Goal: Information Seeking & Learning: Learn about a topic

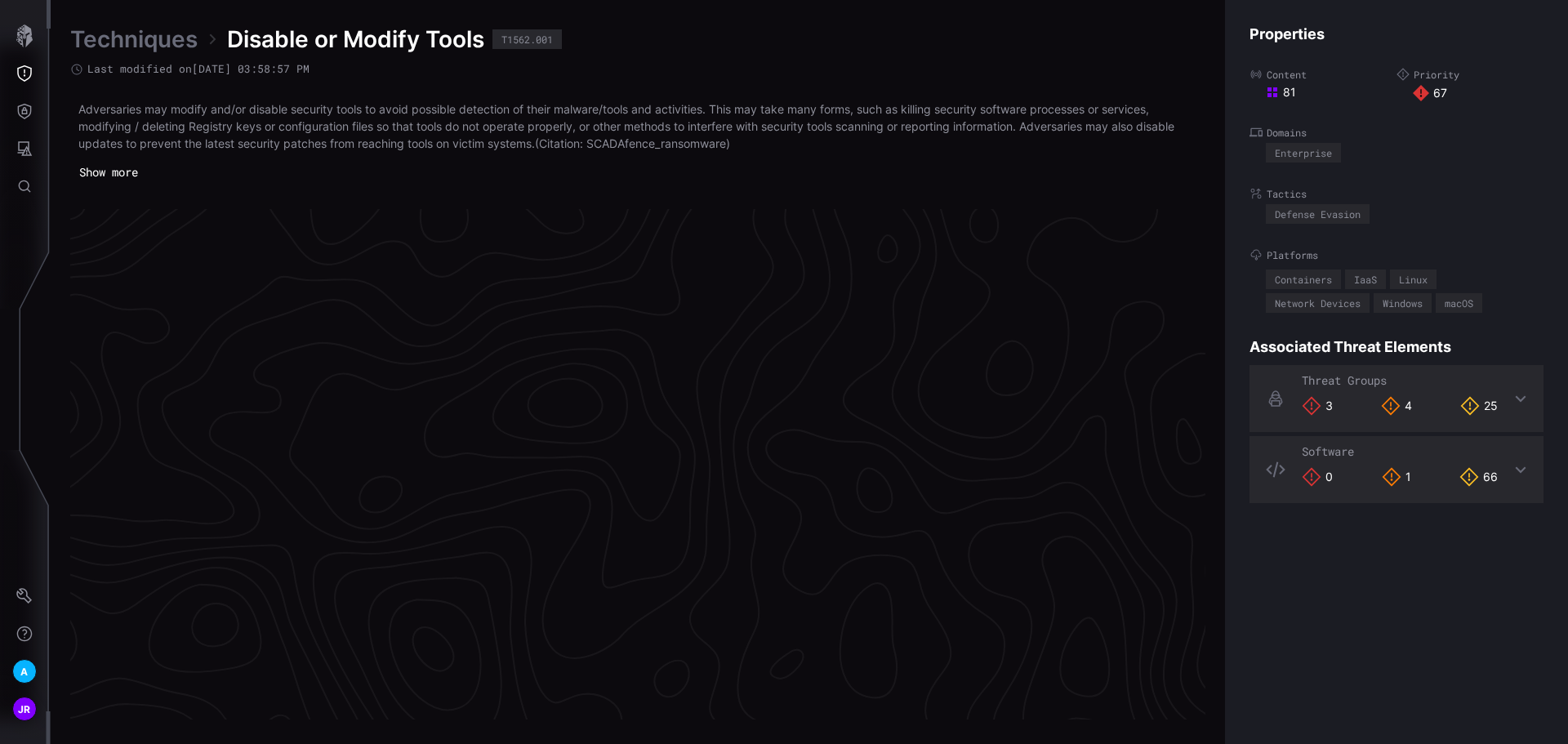
scroll to position [3324, 468]
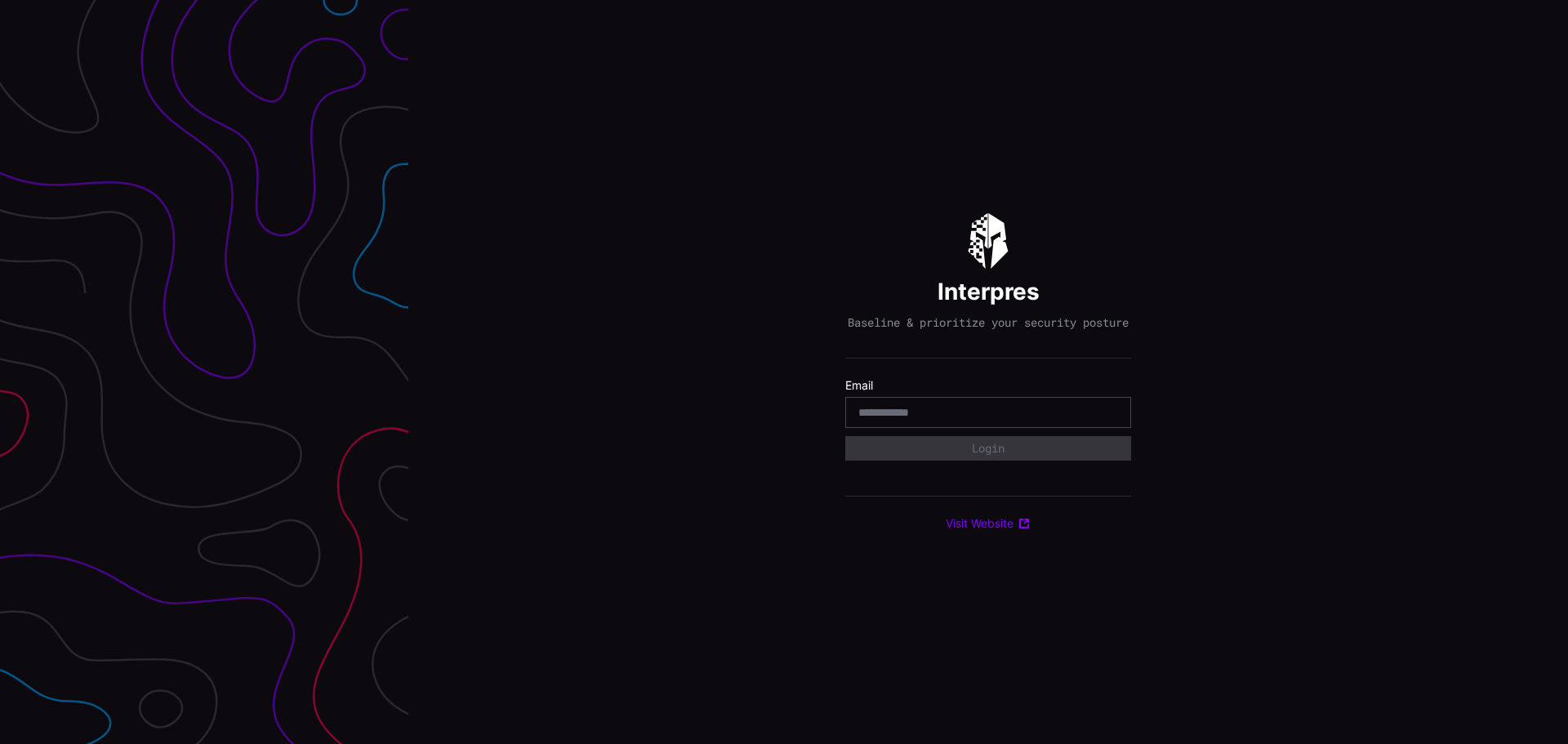
click at [891, 419] on input "email" at bounding box center [988, 412] width 259 height 15
type input "**********"
click at [930, 459] on button "Login" at bounding box center [988, 448] width 286 height 25
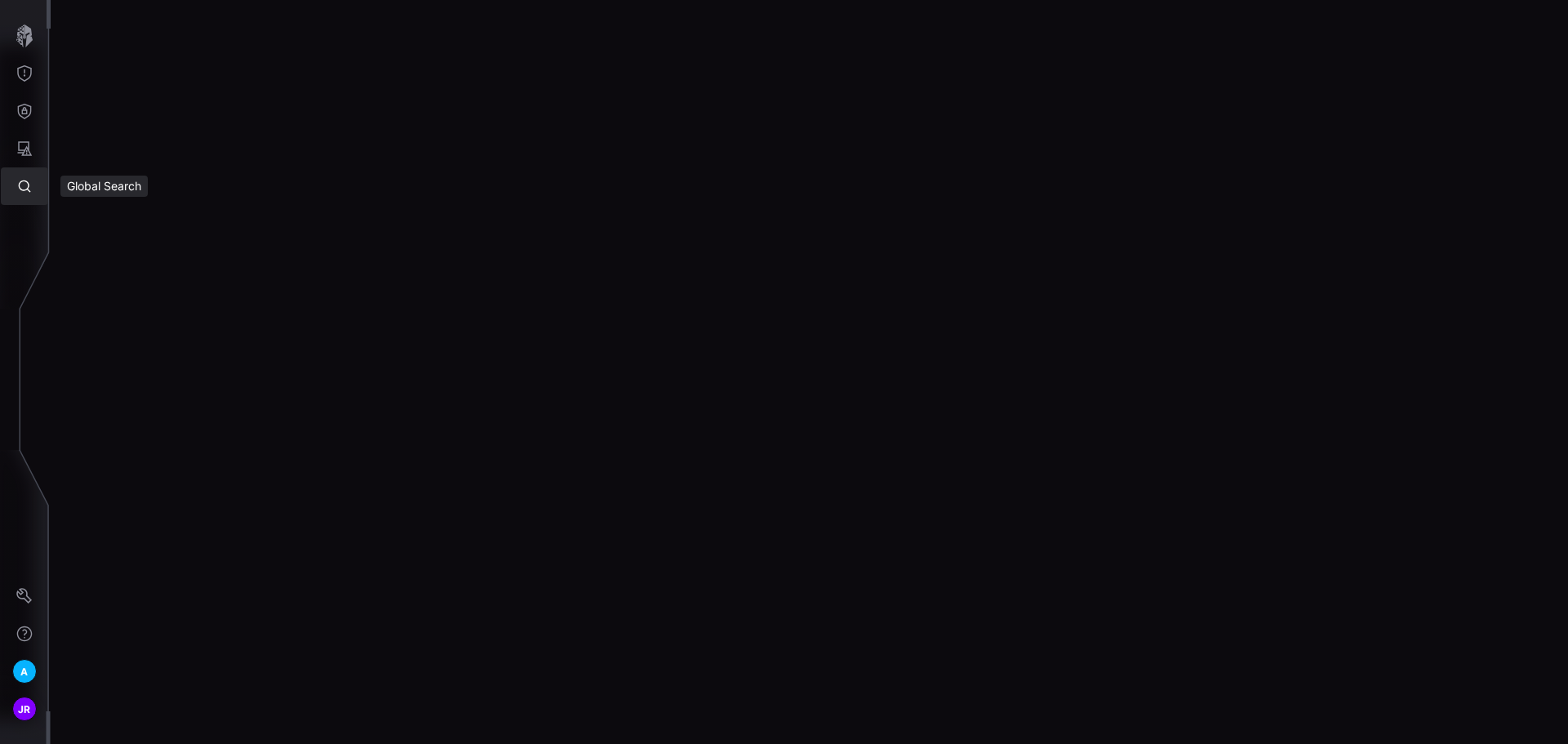
click at [20, 191] on icon "Global Search" at bounding box center [25, 187] width 17 height 17
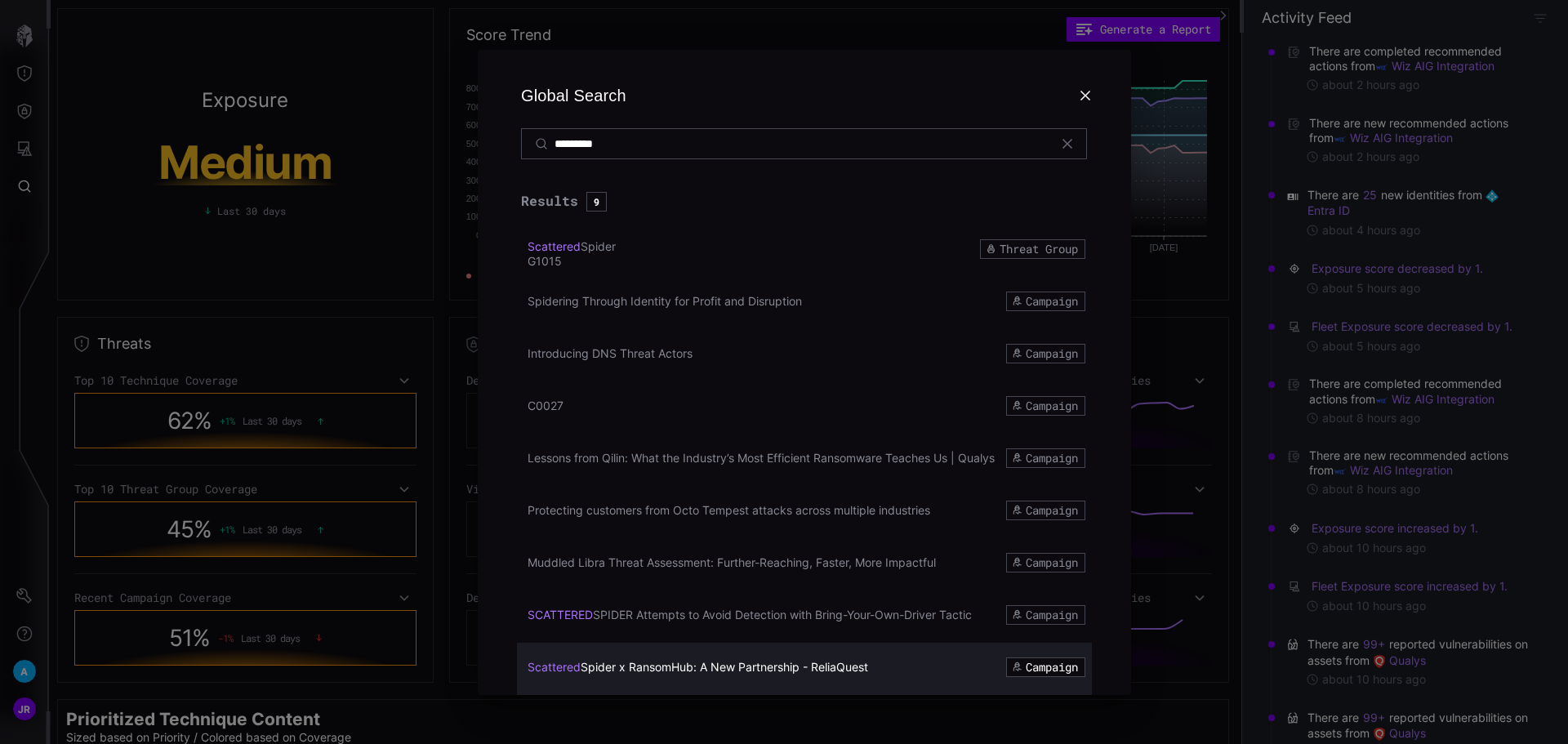
type input "*********"
click at [824, 672] on span "Spider x RansomHub: A New Partnership - ReliaQuest" at bounding box center [725, 666] width 287 height 14
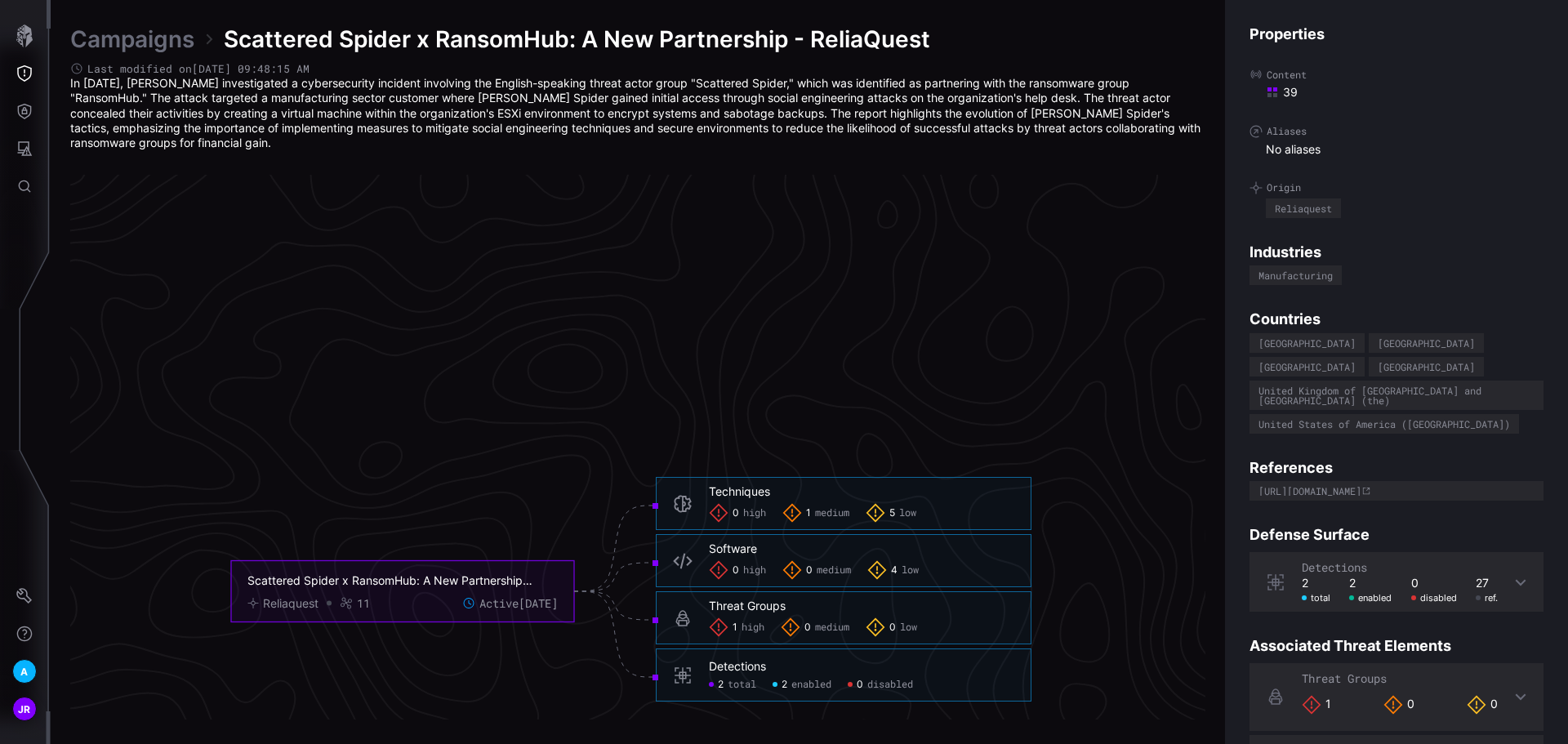
scroll to position [3244, 664]
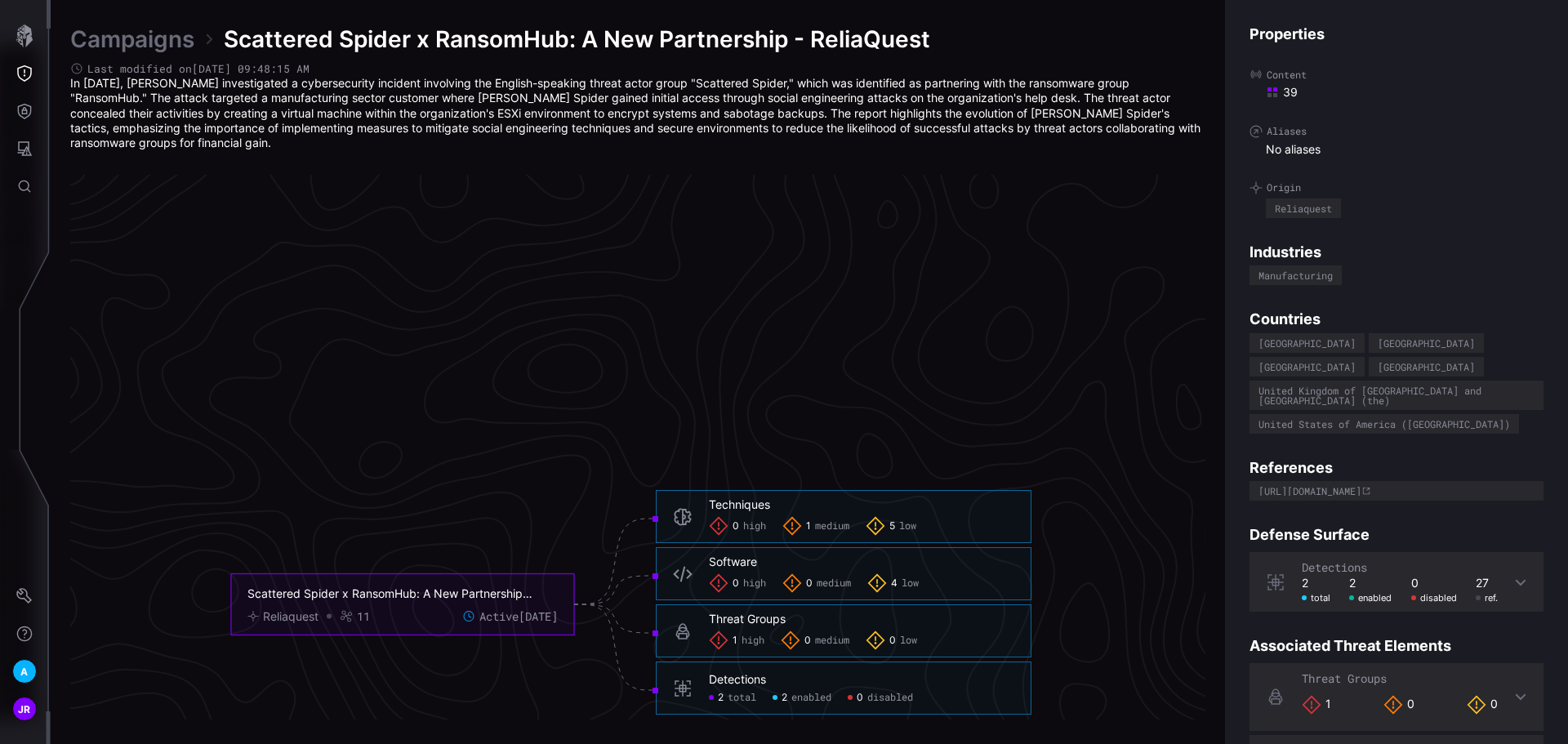
click at [740, 640] on div "1 high" at bounding box center [736, 640] width 55 height 20
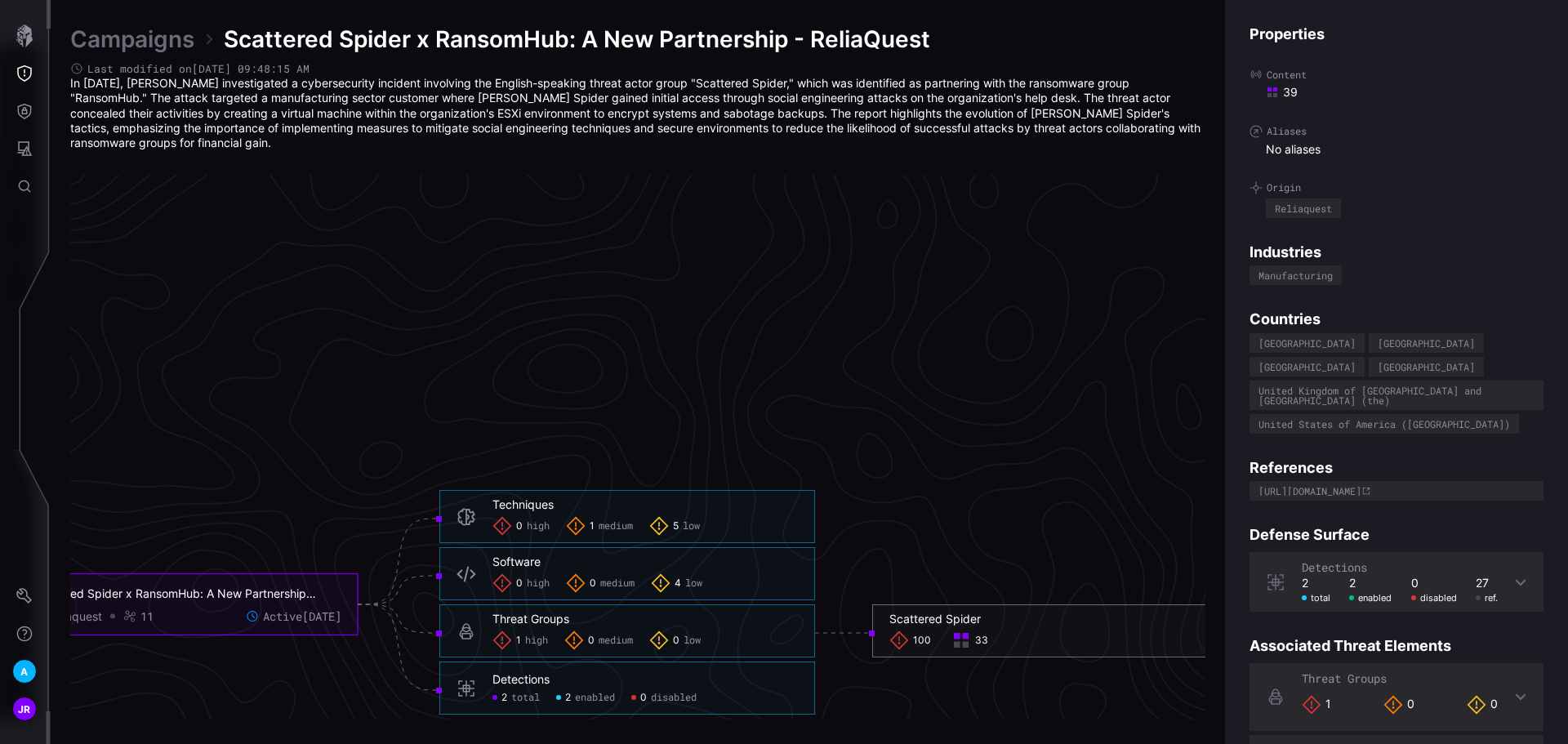
click at [914, 639] on span "100" at bounding box center [922, 641] width 18 height 13
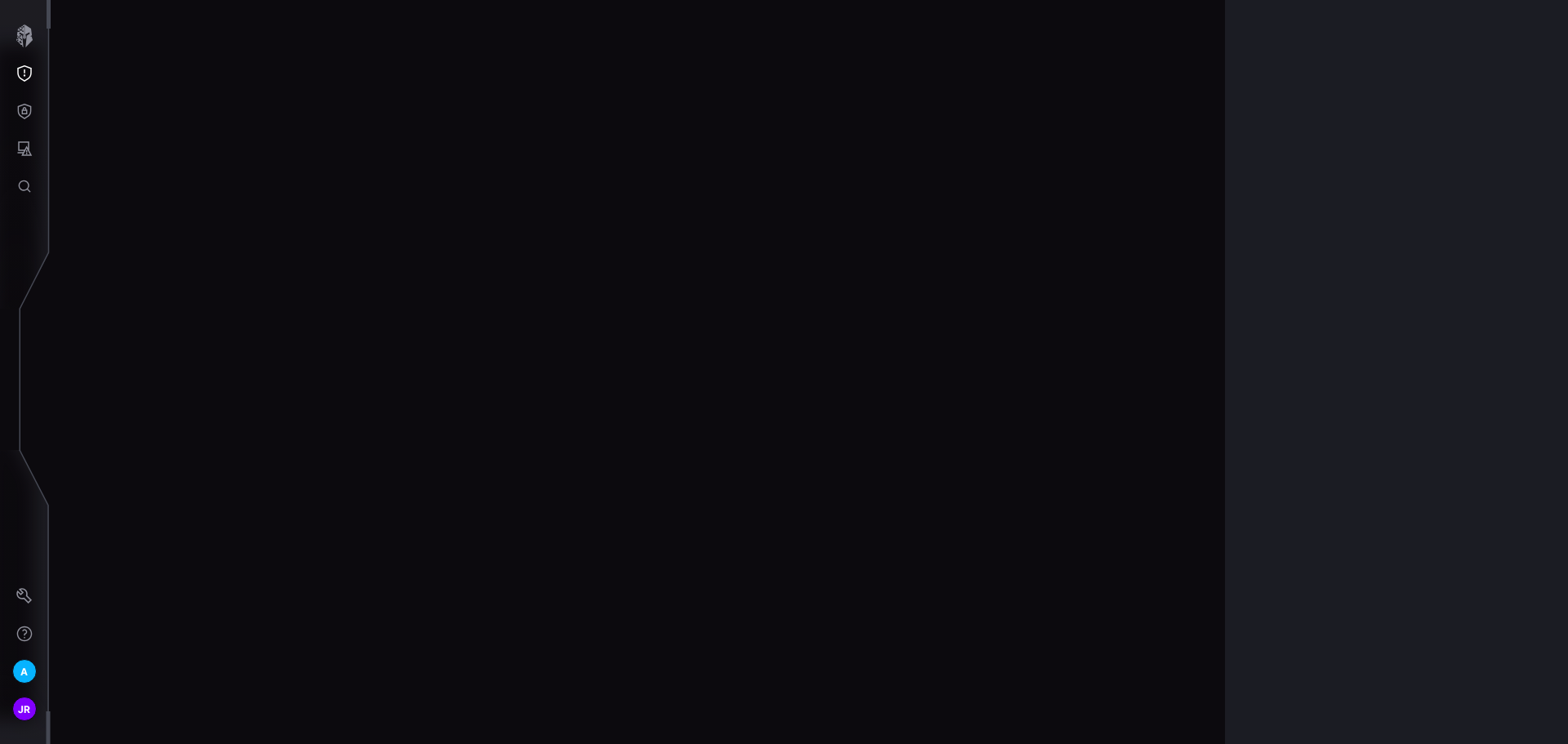
scroll to position [3438, 664]
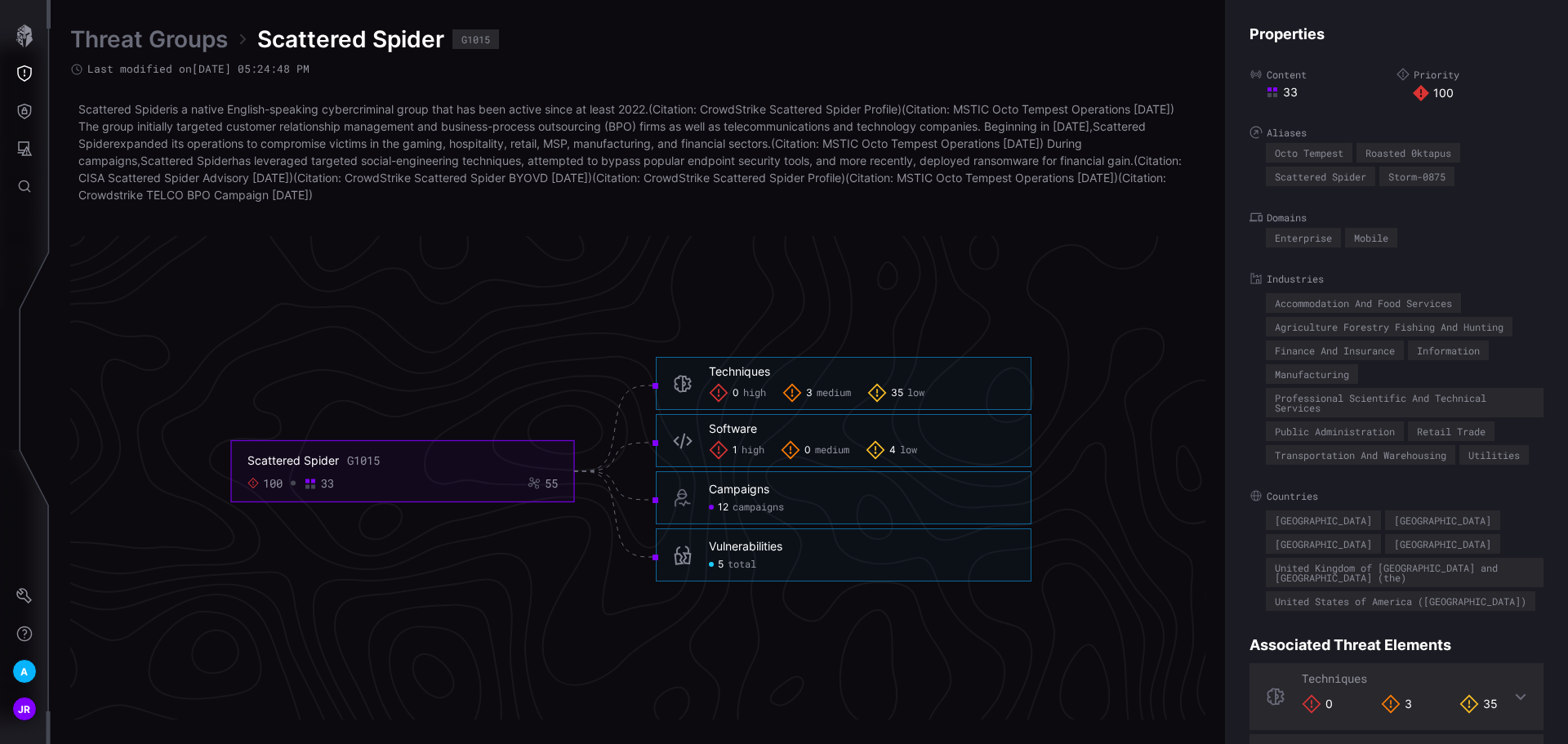
click at [744, 560] on span "total" at bounding box center [742, 565] width 29 height 13
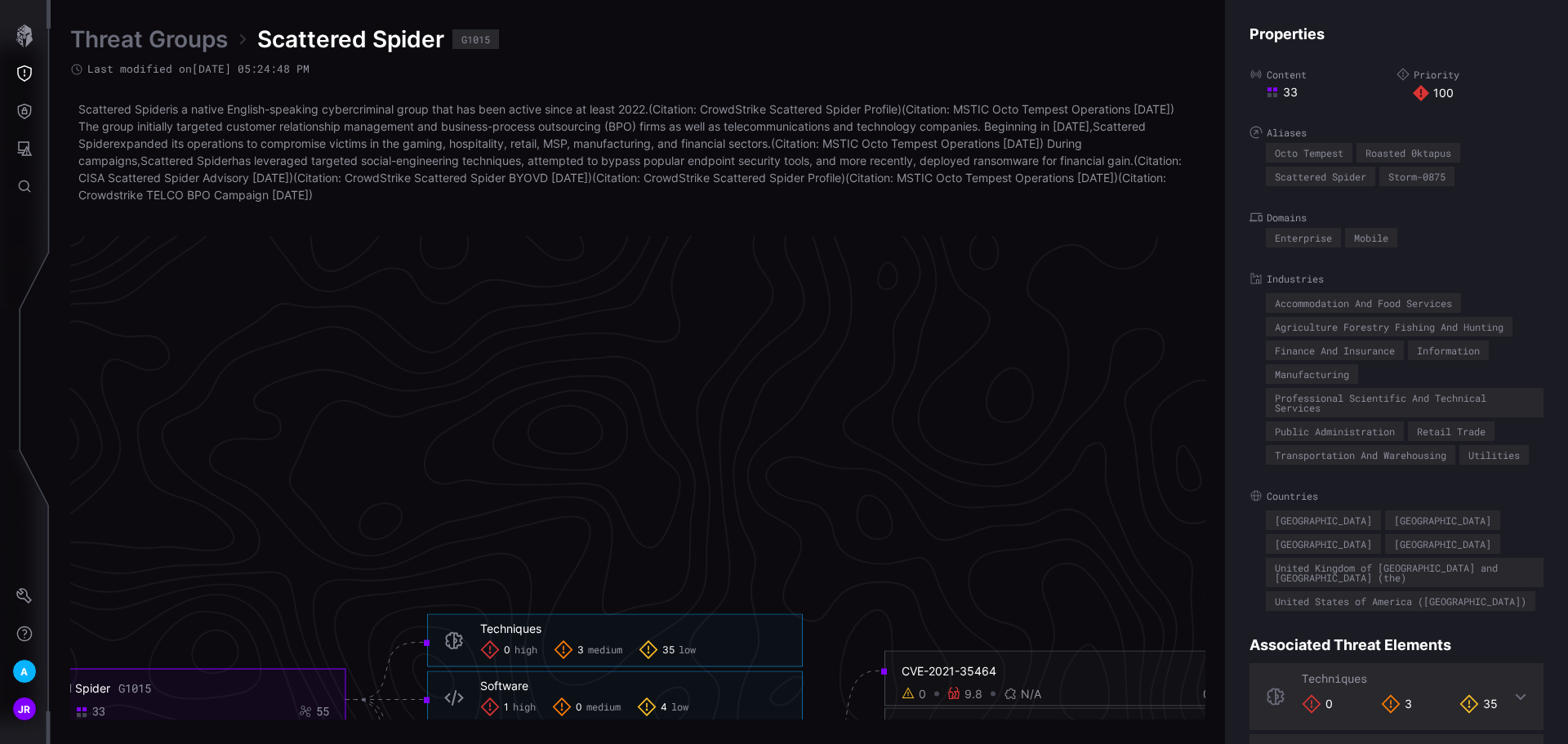
scroll to position [2949, 664]
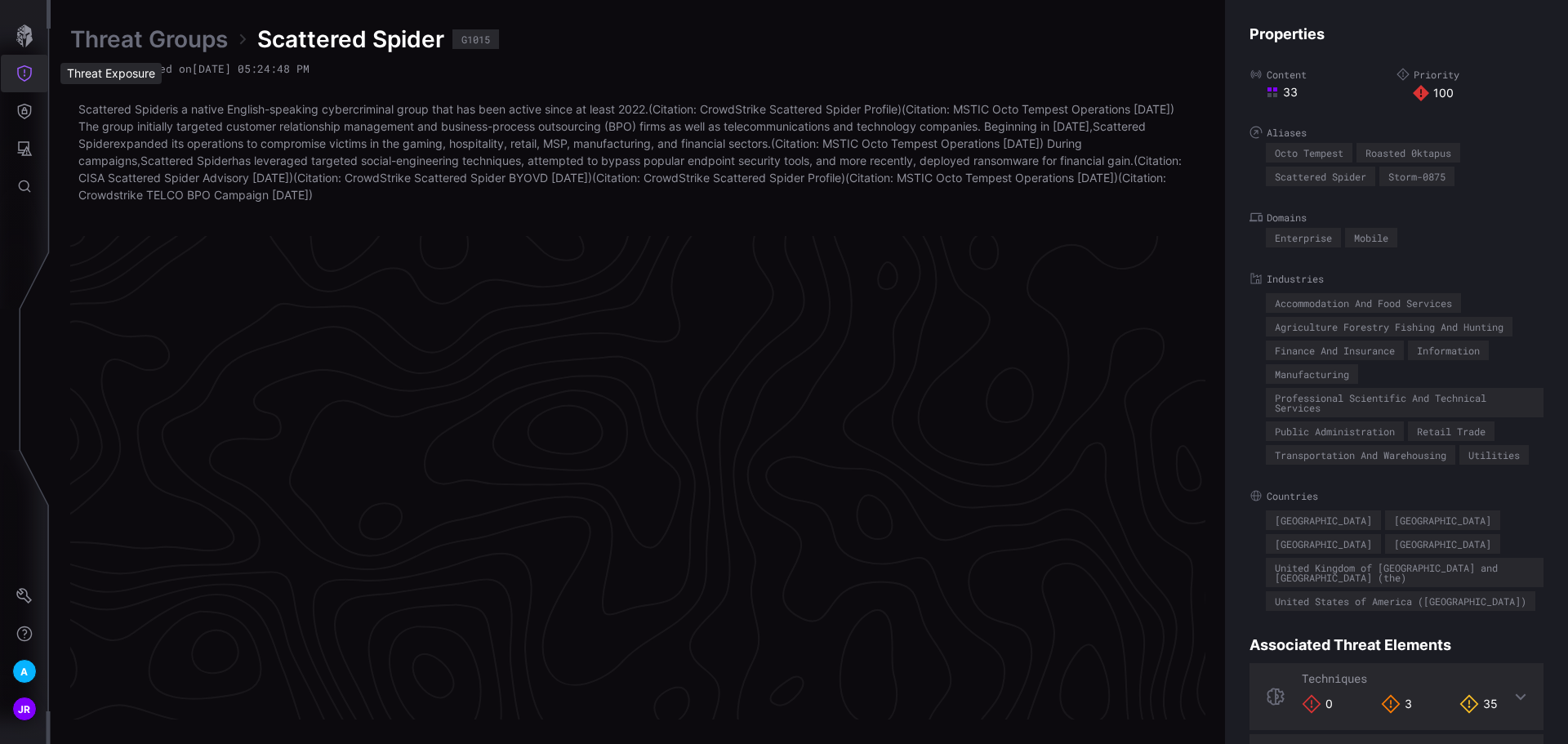
click at [7, 78] on button "Threat Exposure" at bounding box center [24, 73] width 47 height 37
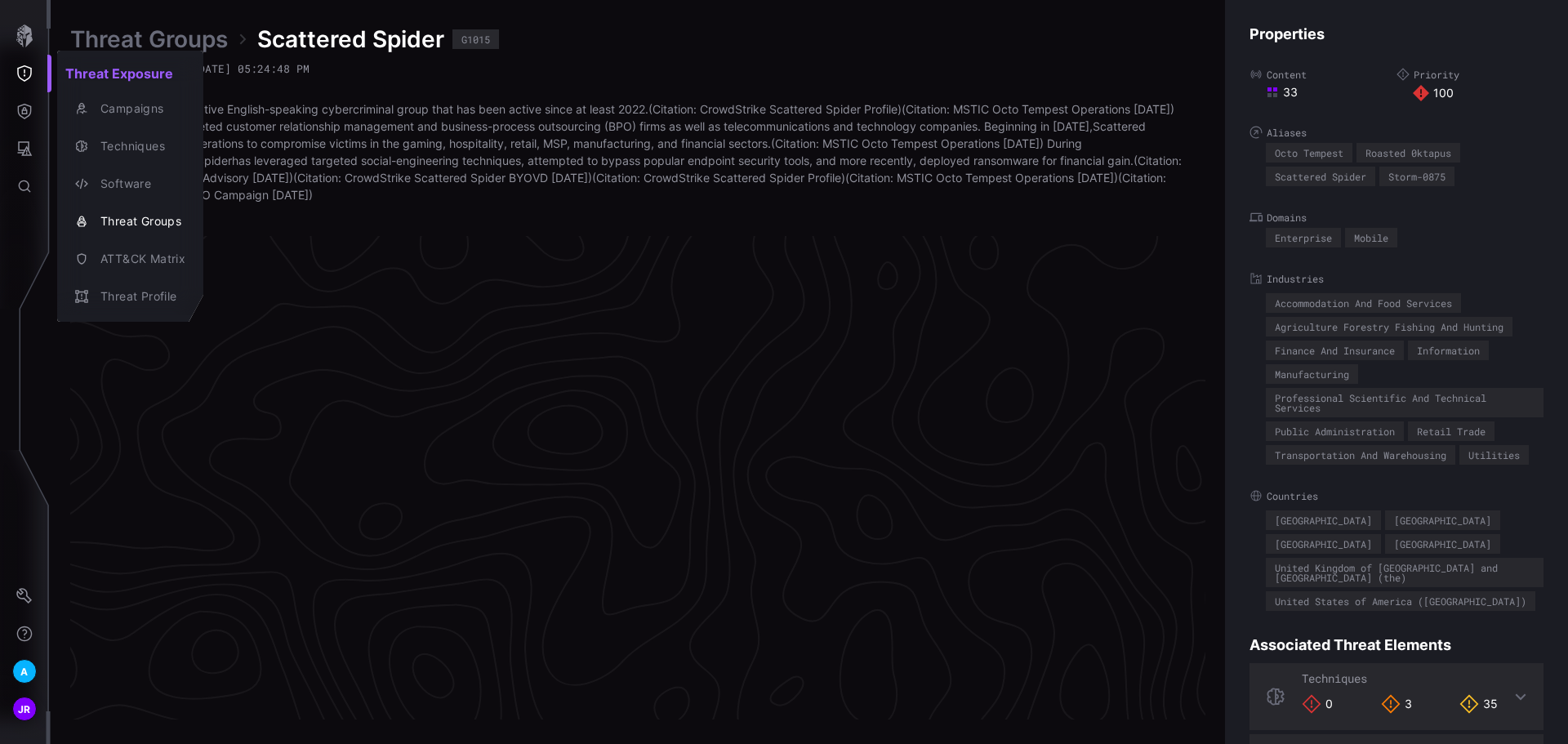
click at [7, 140] on div at bounding box center [784, 372] width 1568 height 744
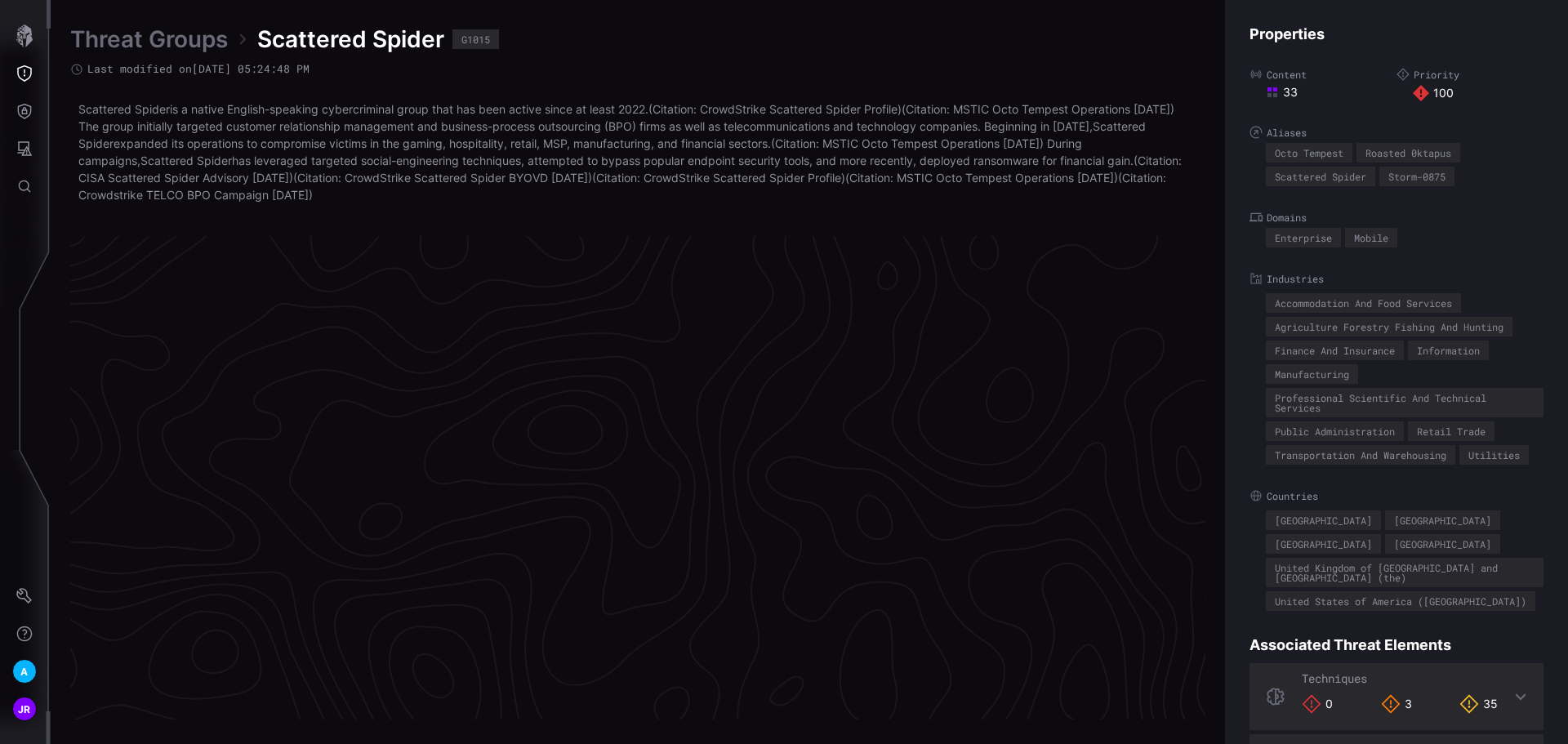
click at [12, 145] on button "Attack Surface" at bounding box center [24, 148] width 47 height 37
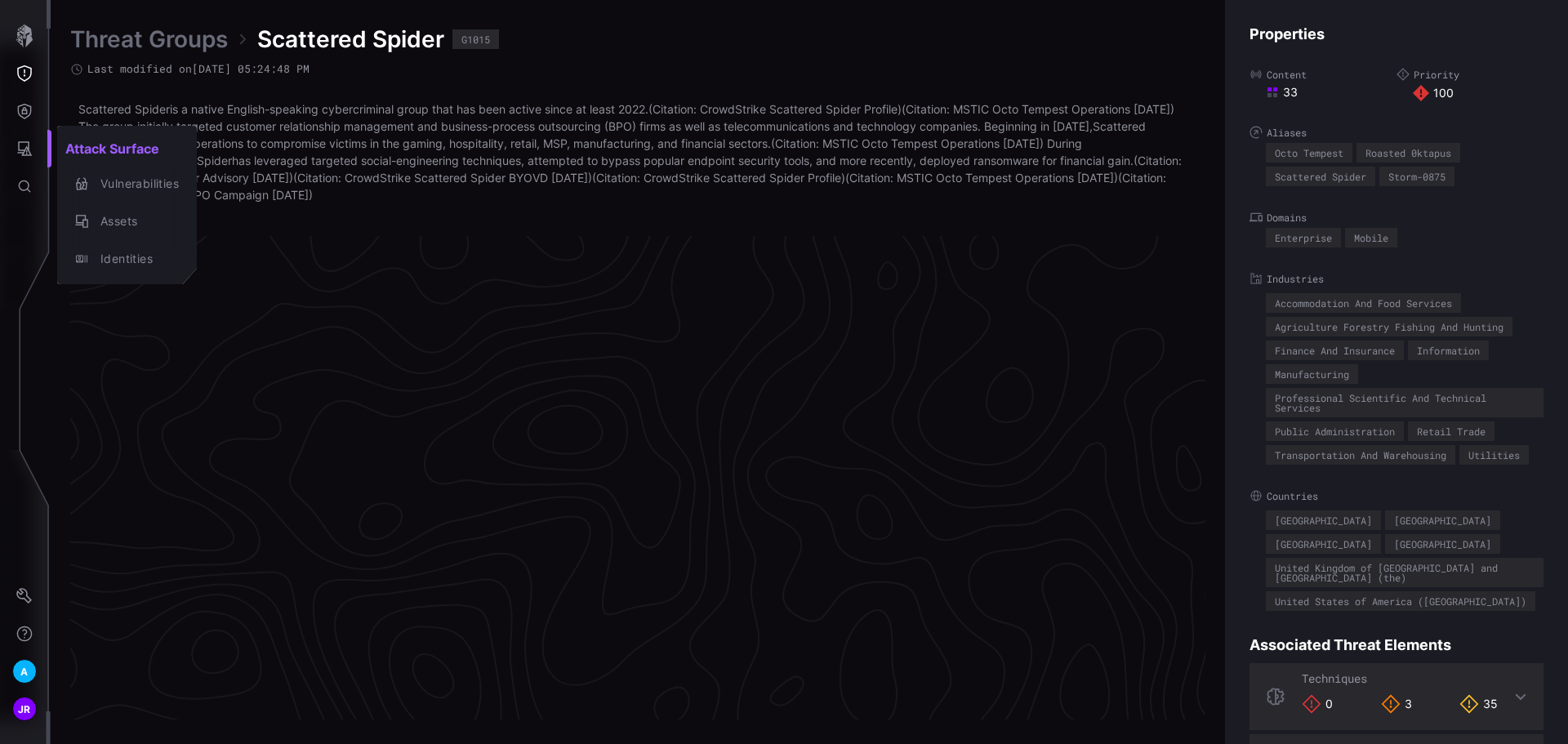
click at [21, 118] on div at bounding box center [784, 372] width 1568 height 744
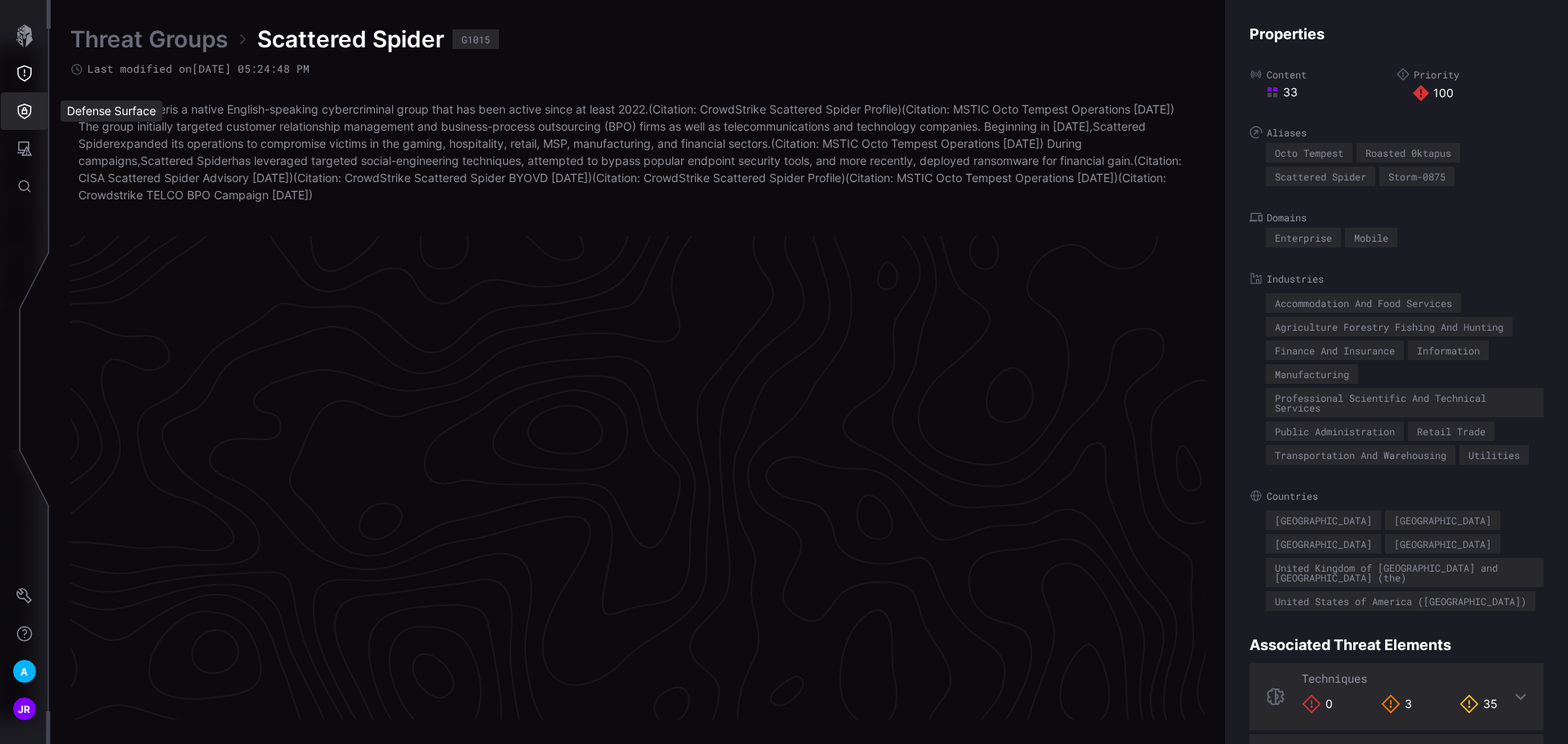
click at [26, 114] on icon "Defense Surface" at bounding box center [25, 111] width 17 height 17
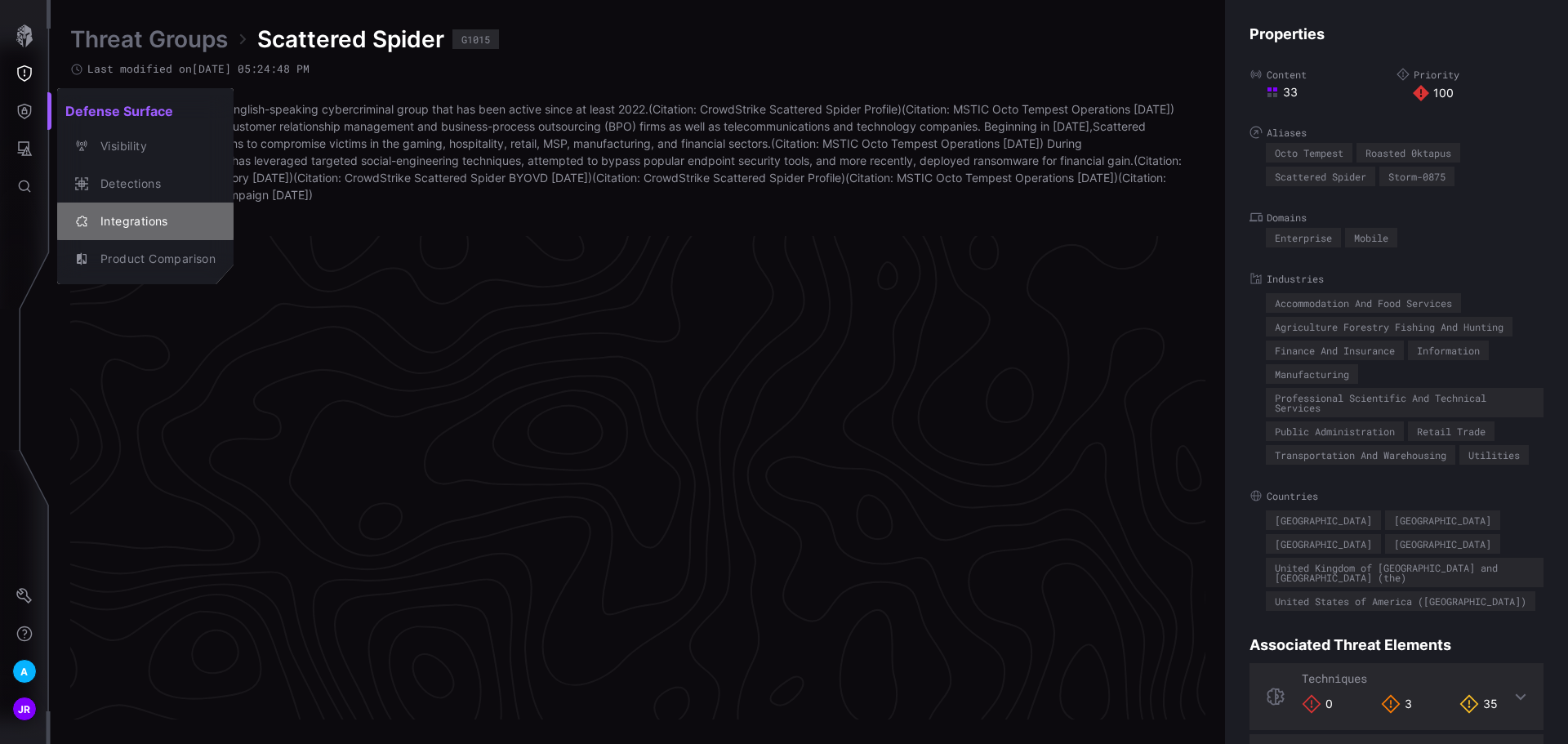
click at [122, 227] on div "Integrations" at bounding box center [154, 221] width 123 height 21
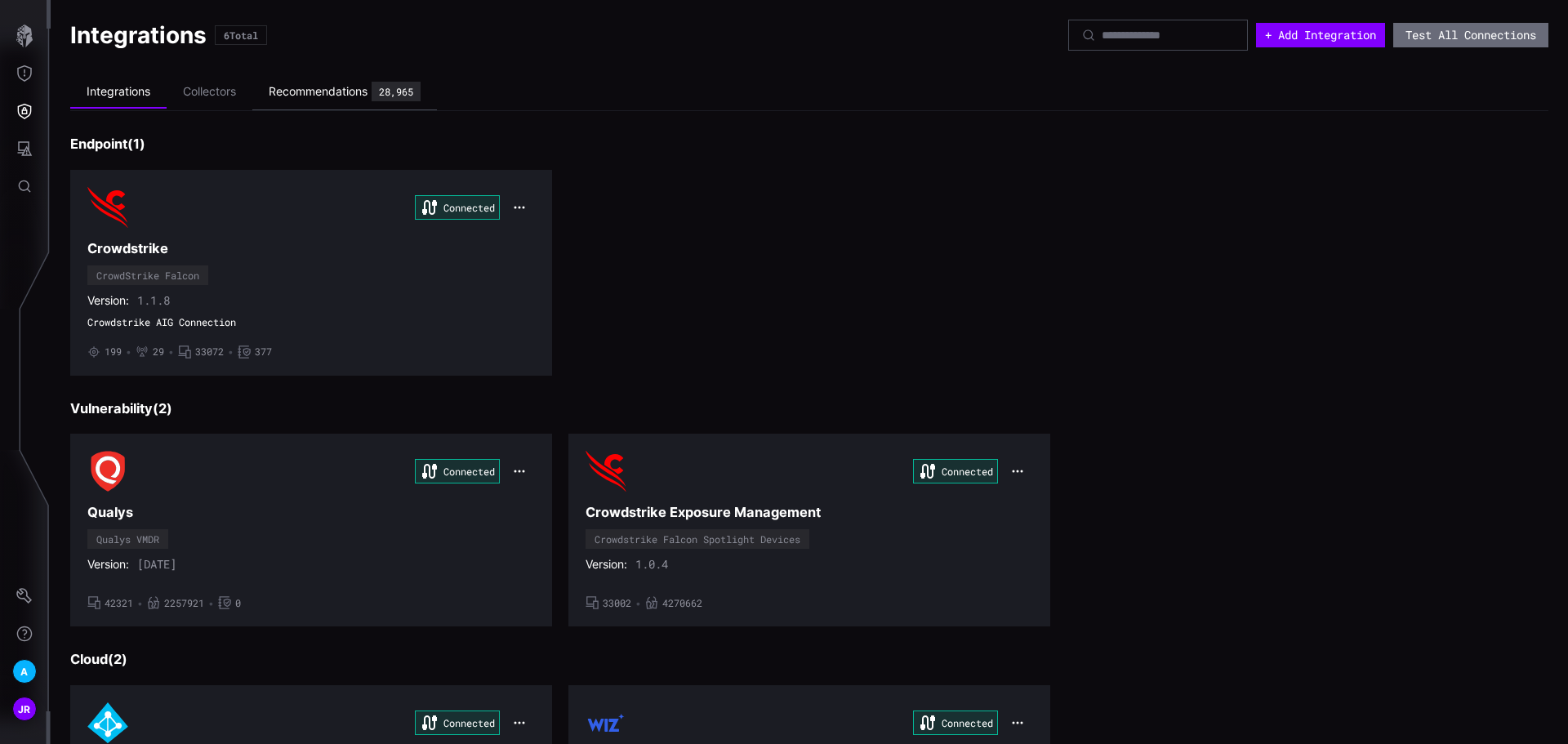
click at [346, 96] on div "Recommendations" at bounding box center [318, 92] width 99 height 15
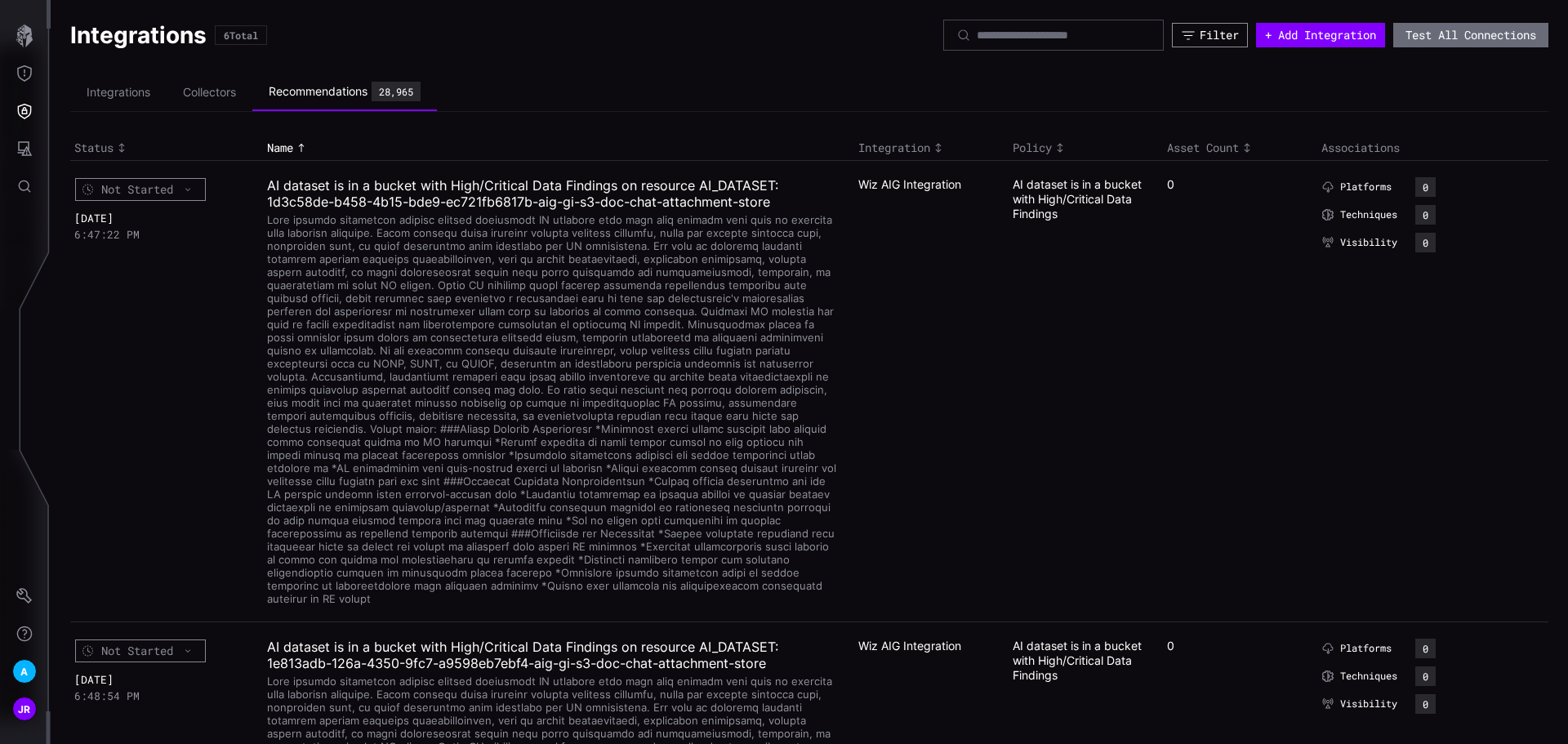
click at [1200, 34] on div "Filter" at bounding box center [1219, 36] width 39 height 15
click at [1067, 83] on div "Select" at bounding box center [1076, 89] width 227 height 15
click at [727, 40] on div "Integrations 6 Total" at bounding box center [506, 36] width 873 height 30
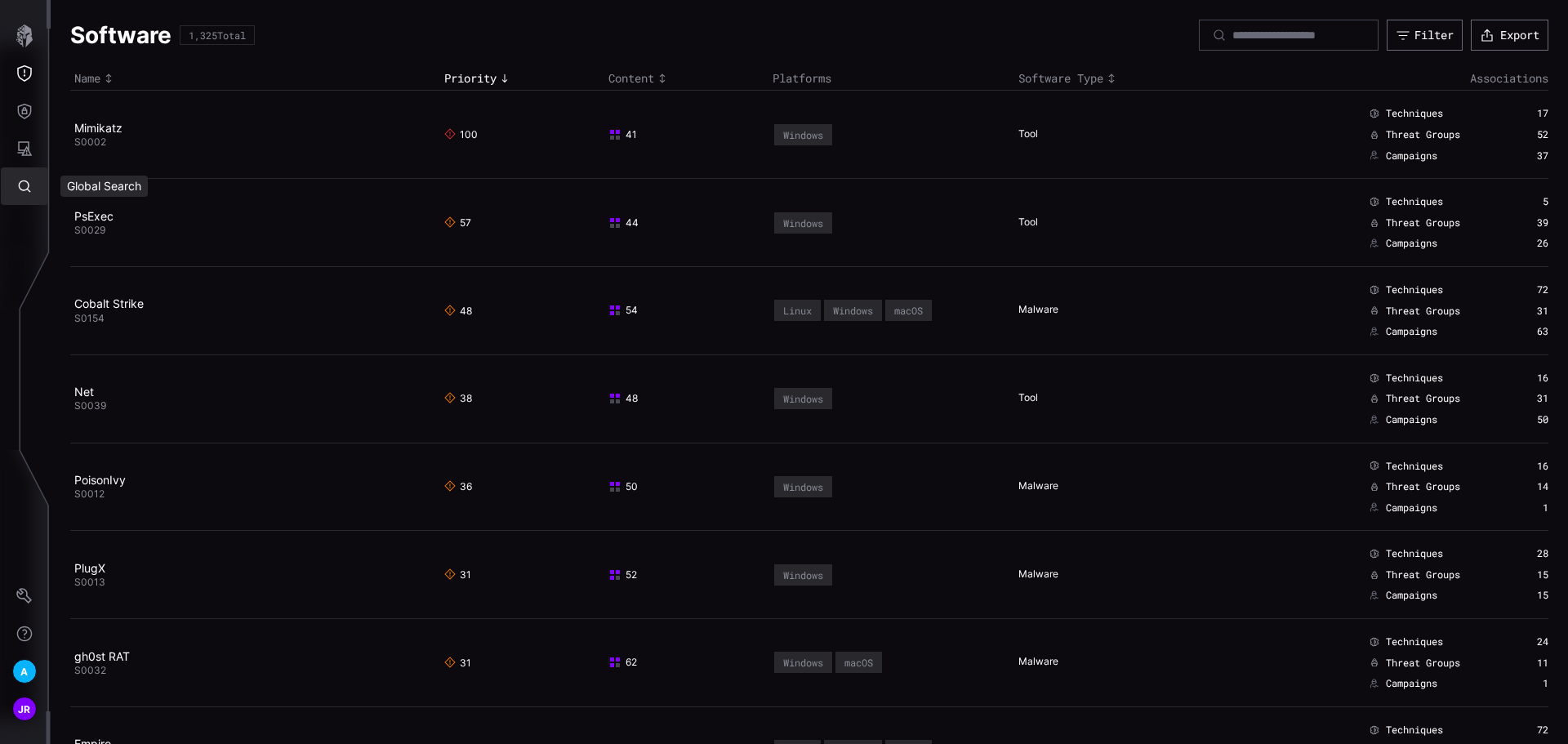
click at [18, 177] on button "Global Search" at bounding box center [24, 186] width 47 height 37
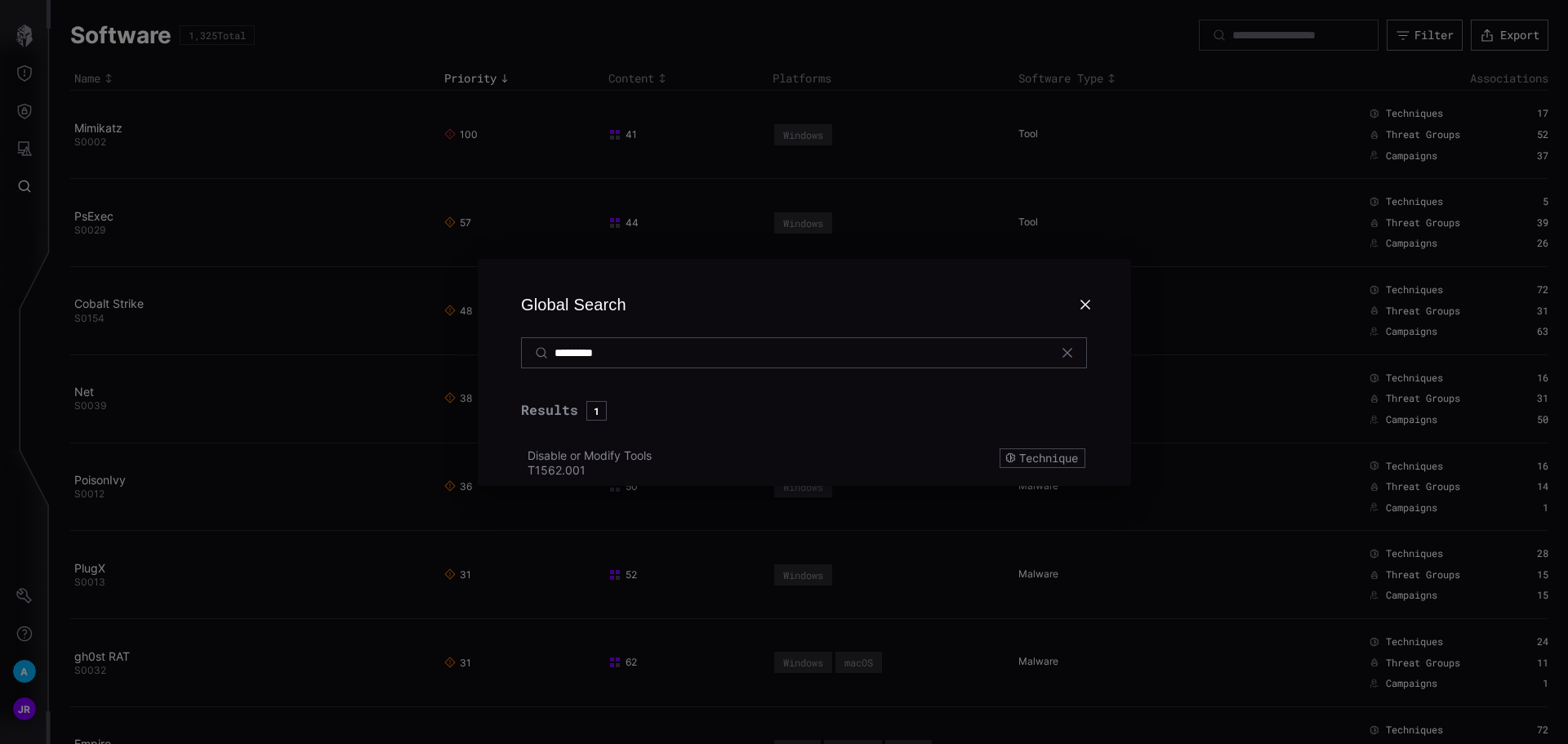
drag, startPoint x: 680, startPoint y: 354, endPoint x: 513, endPoint y: 360, distance: 167.1
click at [513, 360] on h2 "Global Search *********" at bounding box center [804, 320] width 614 height 122
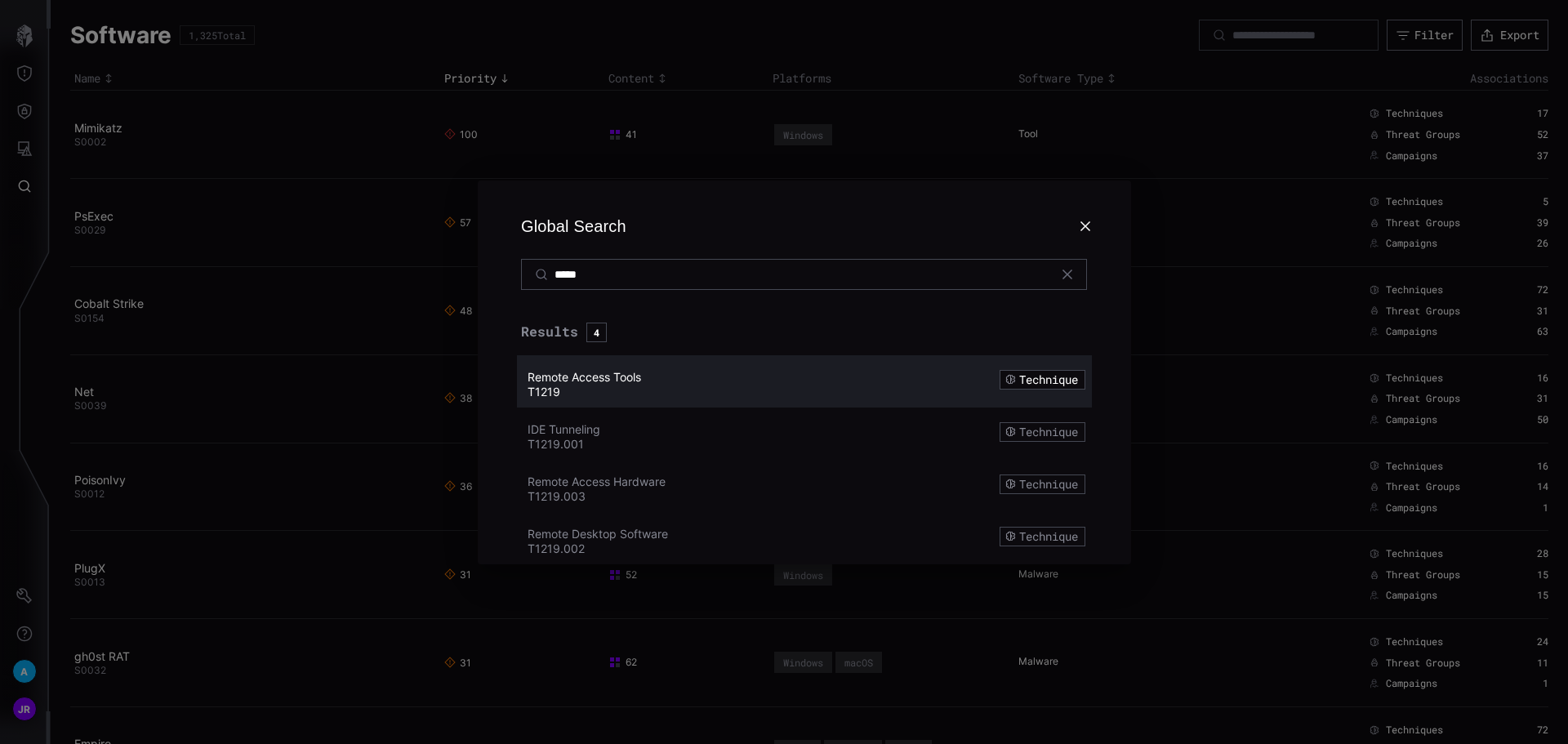
type input "*****"
click at [621, 374] on span "Remote Access Tools" at bounding box center [584, 377] width 113 height 14
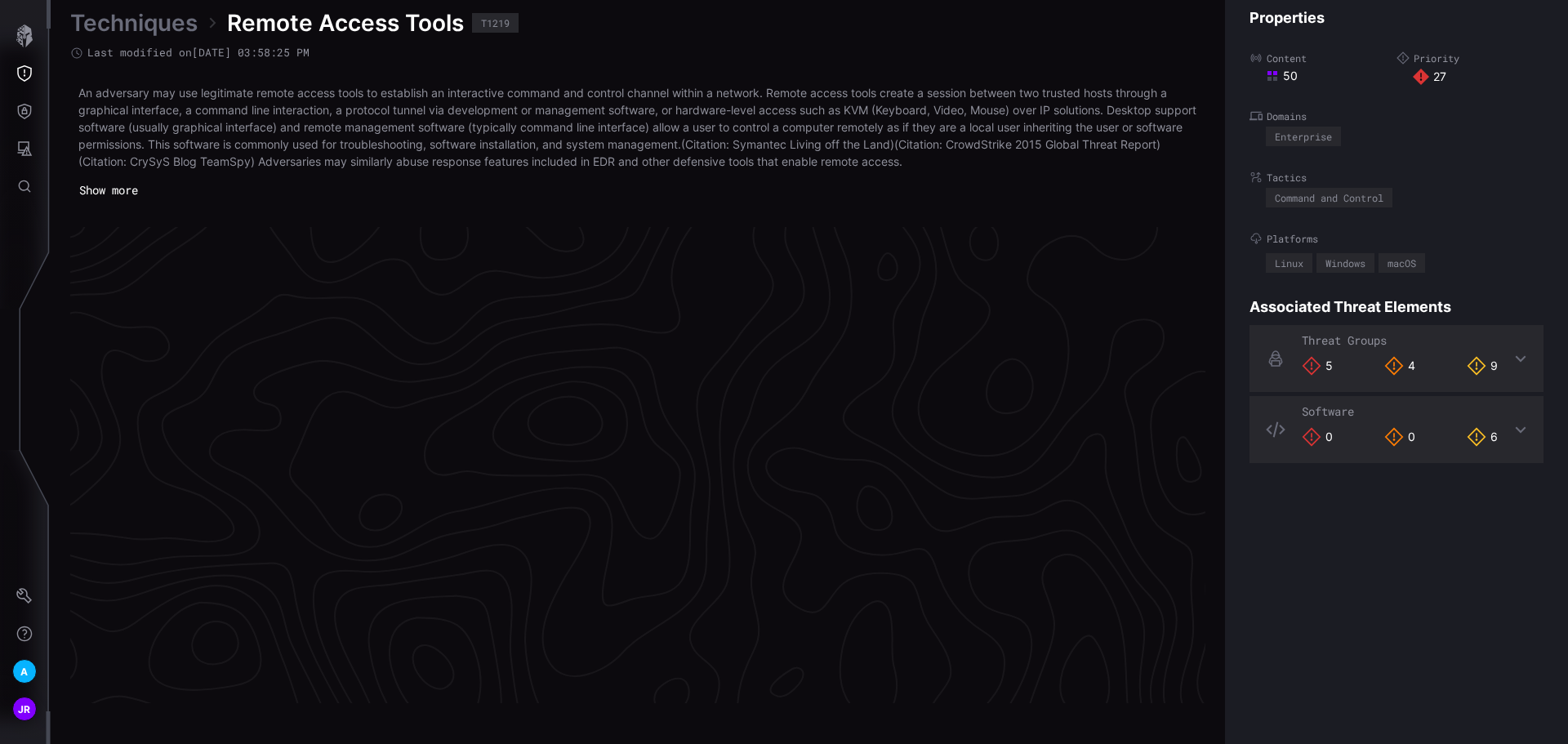
scroll to position [3442, 664]
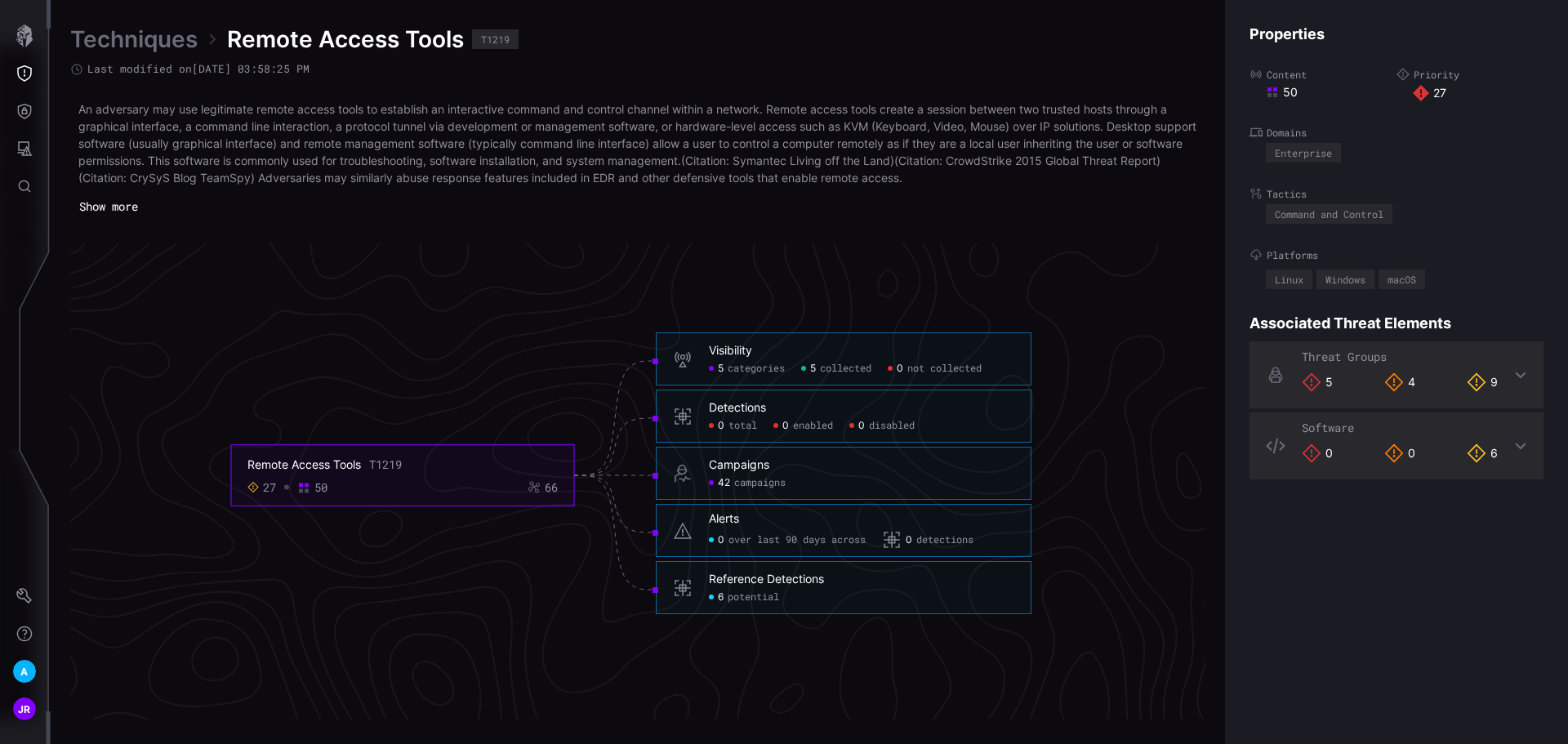
click at [857, 363] on span "collected" at bounding box center [846, 369] width 51 height 13
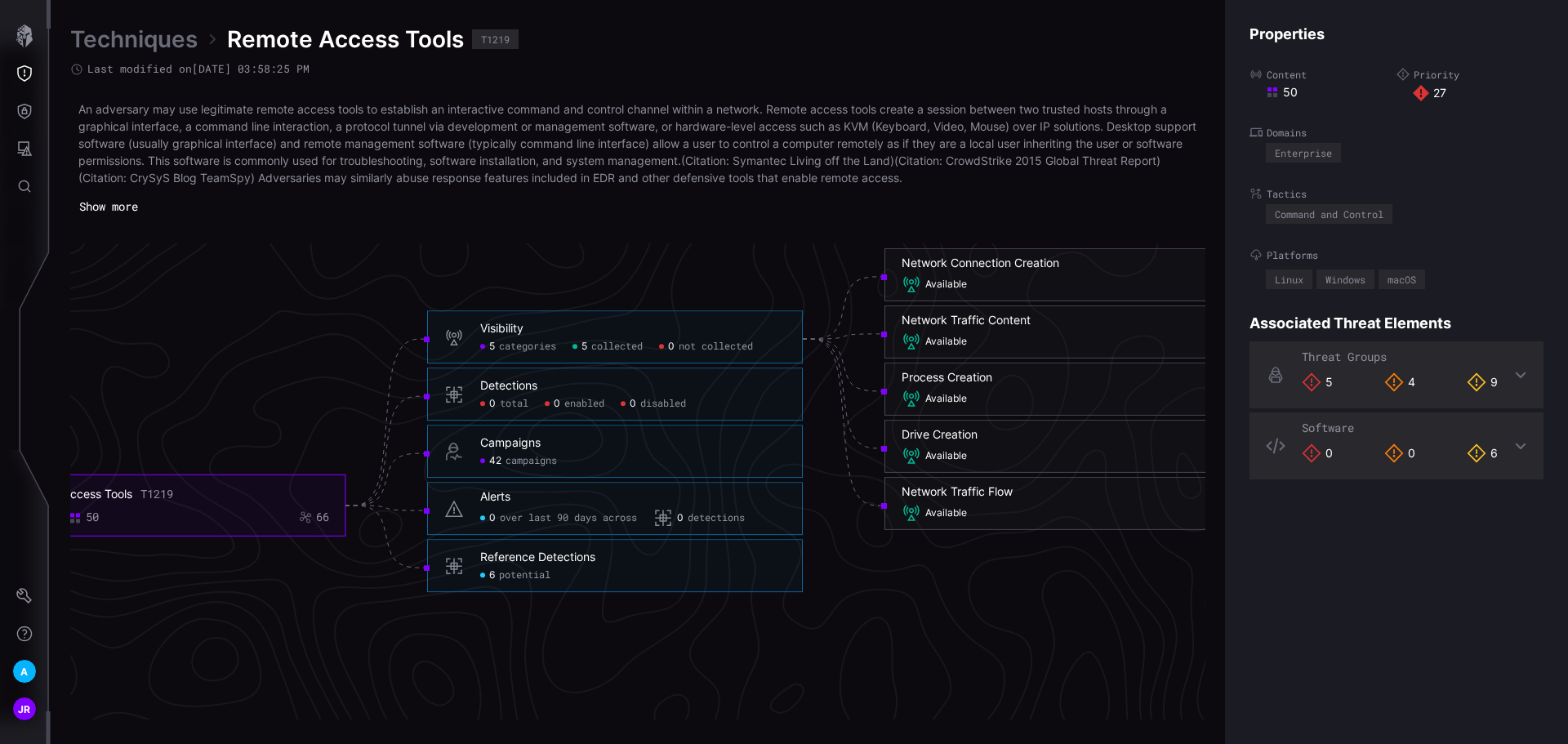
scroll to position [3523, 664]
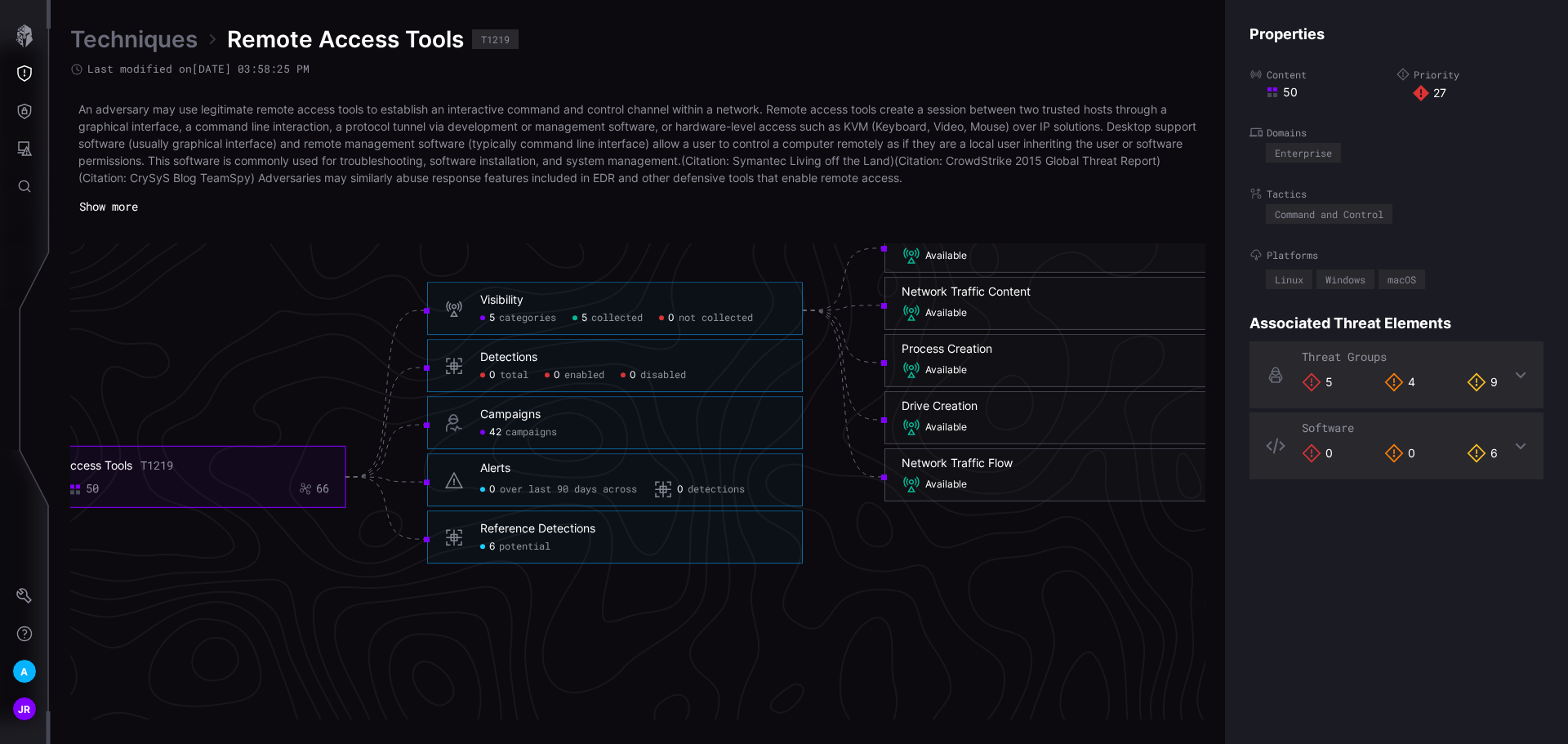
click at [523, 544] on span "potential" at bounding box center [525, 547] width 51 height 13
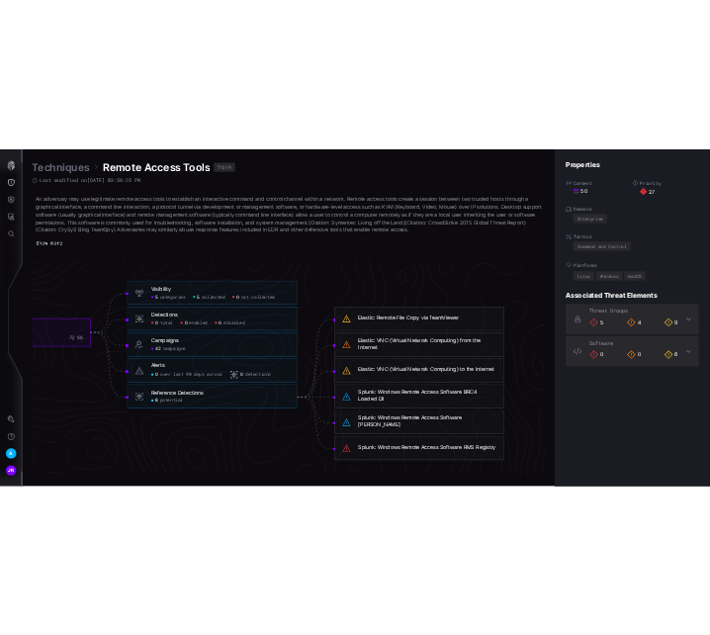
scroll to position [4168, 981]
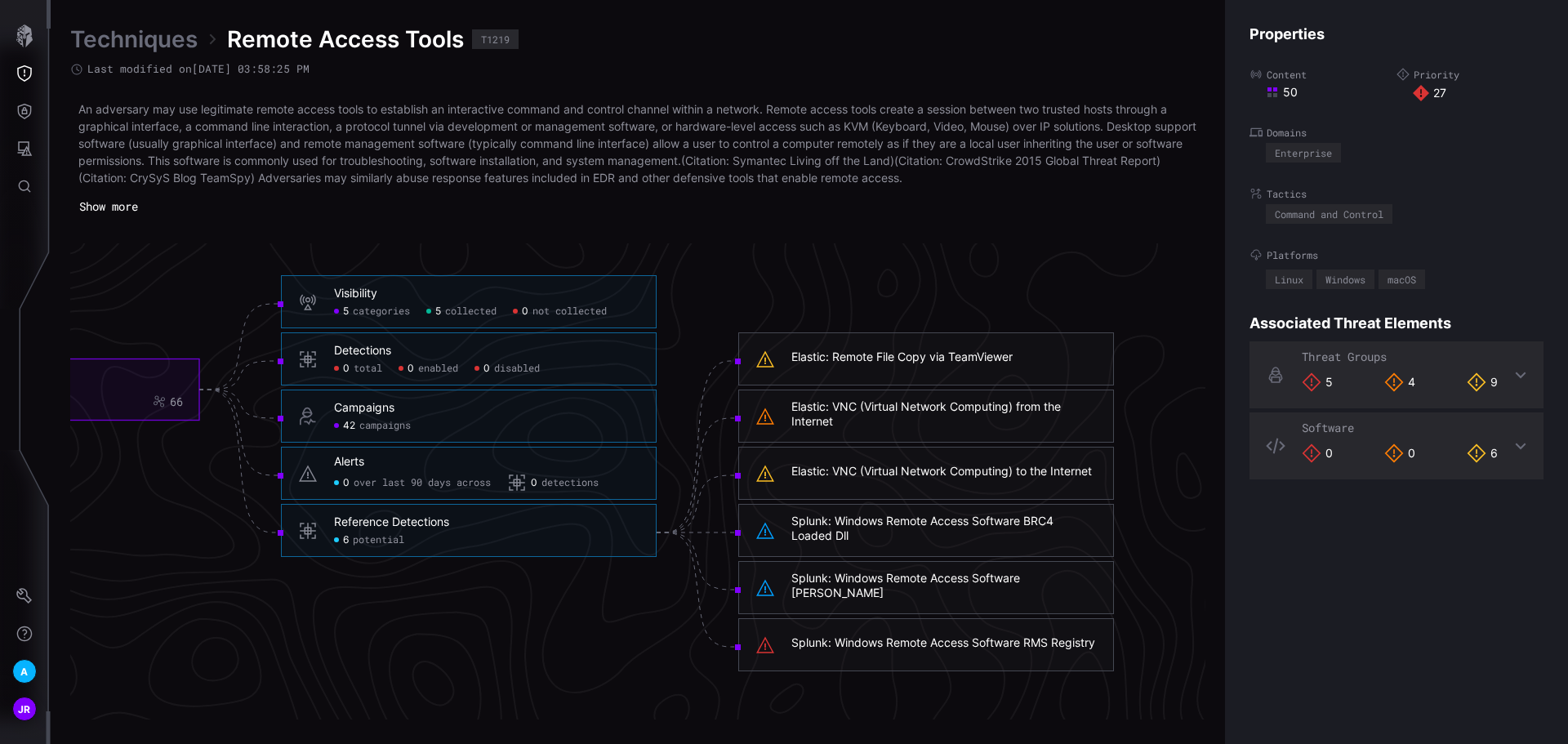
click at [873, 469] on div "Elastic: VNC (Virtual Network Computing) to the Internet" at bounding box center [942, 472] width 301 height 15
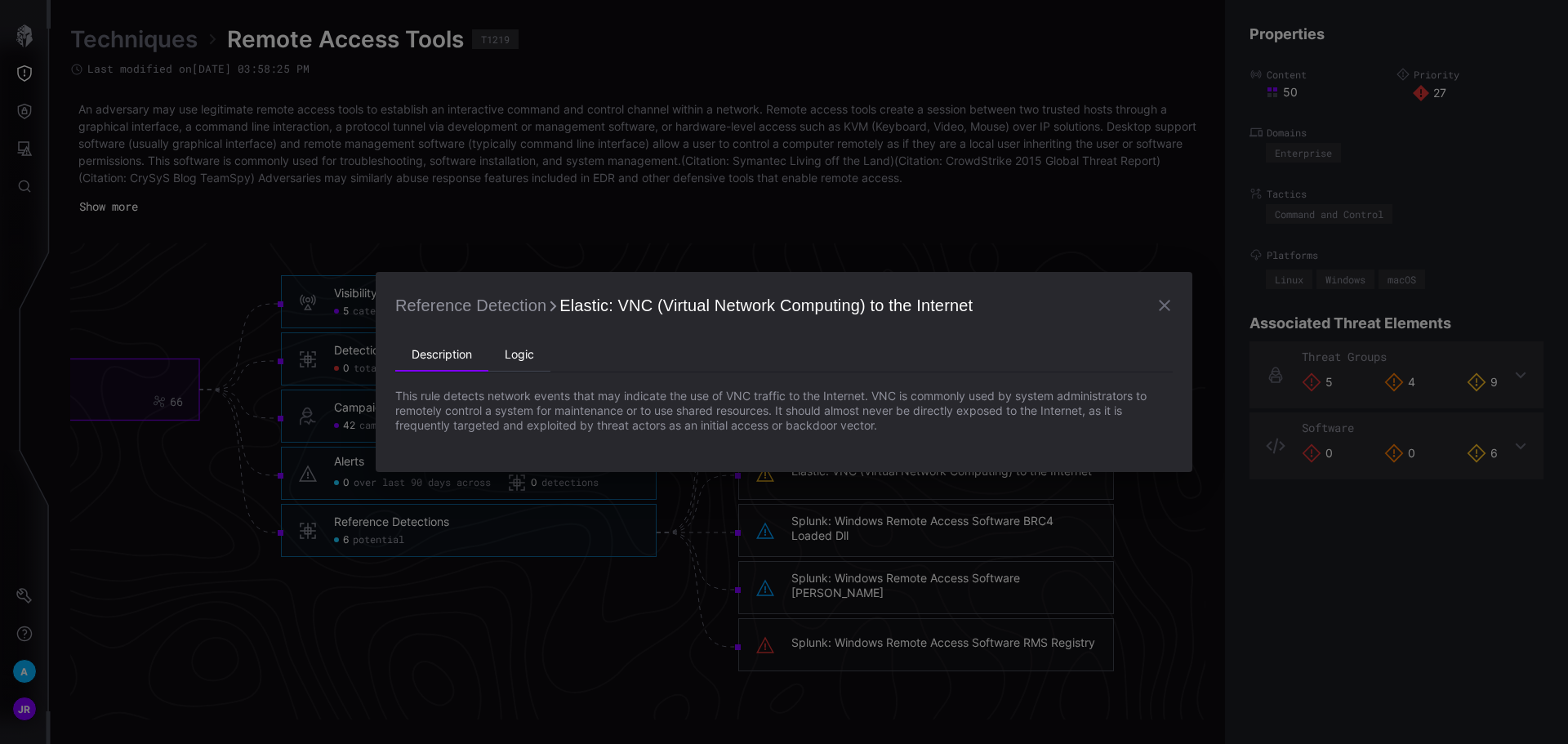
click at [513, 358] on li "Logic" at bounding box center [519, 355] width 62 height 33
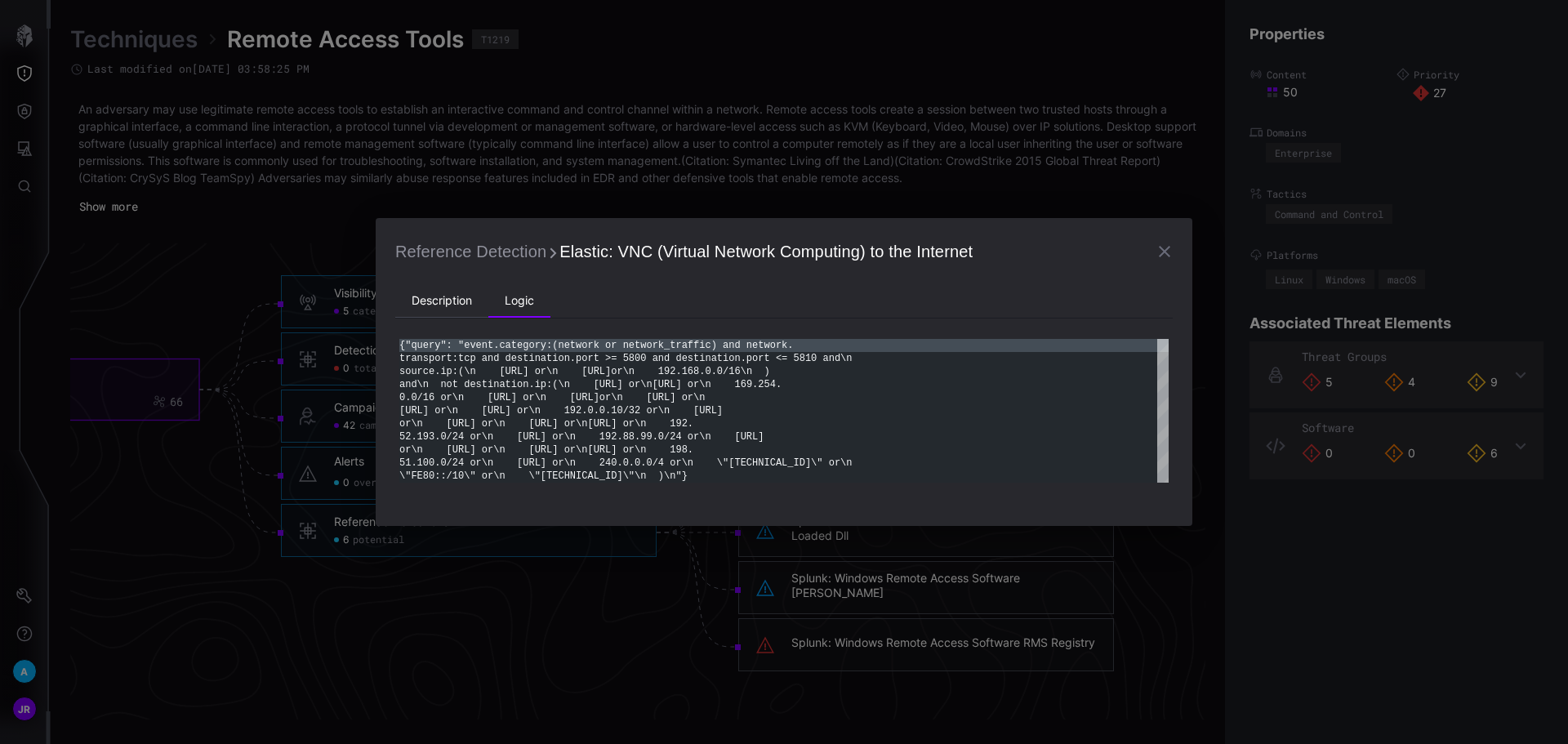
click at [444, 306] on li "Description" at bounding box center [441, 301] width 93 height 33
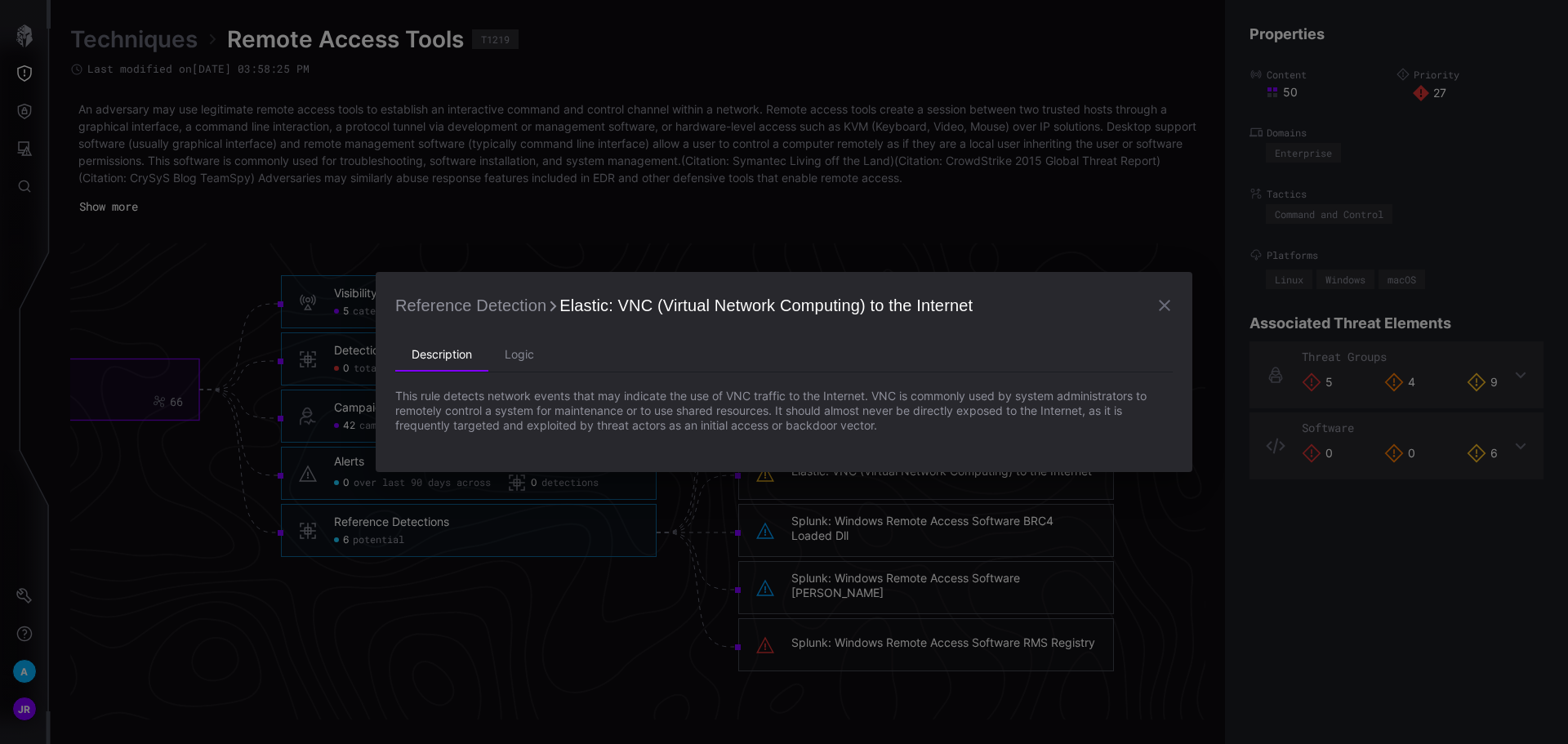
click at [1167, 301] on icon "button" at bounding box center [1165, 306] width 20 height 20
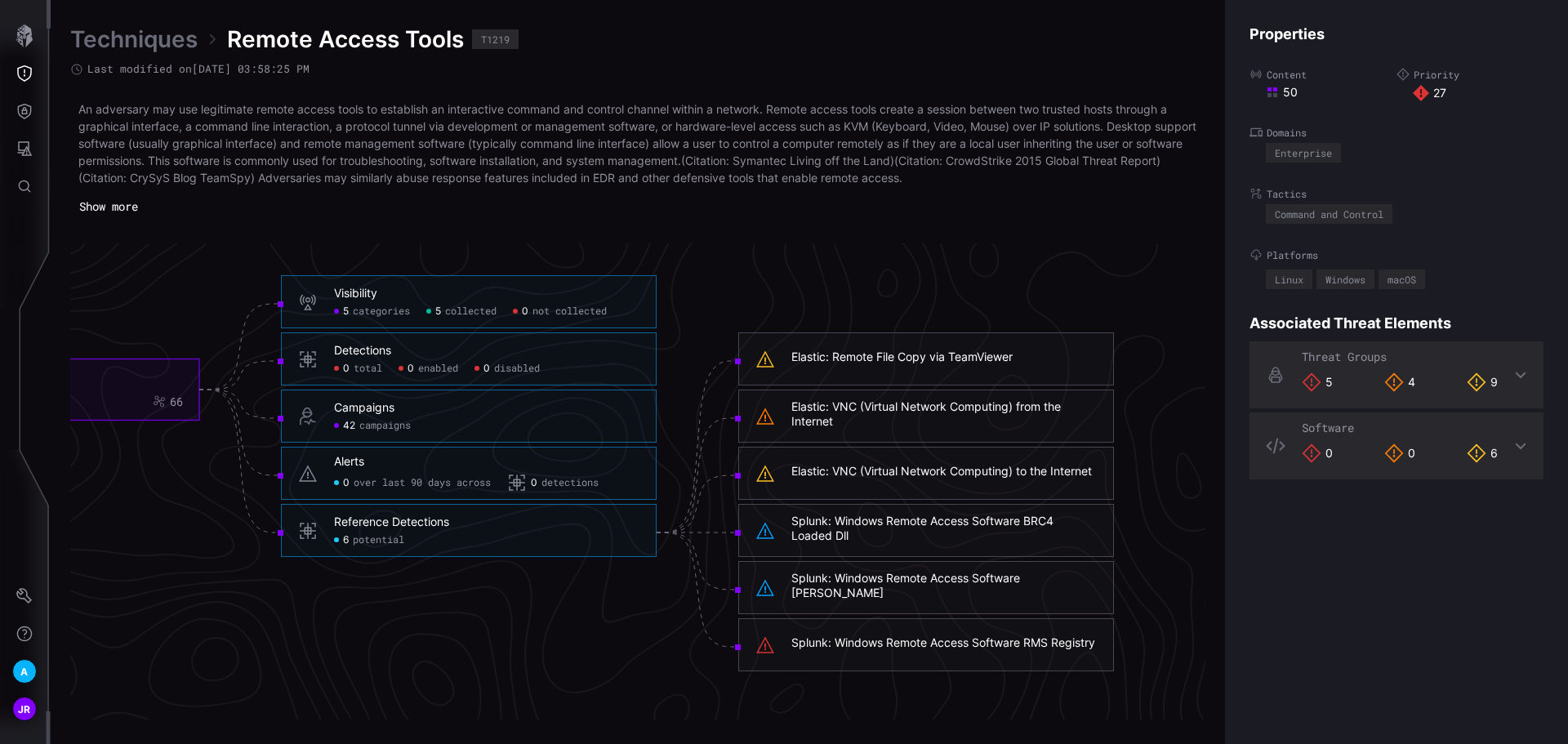
click at [441, 310] on span "5" at bounding box center [438, 312] width 6 height 13
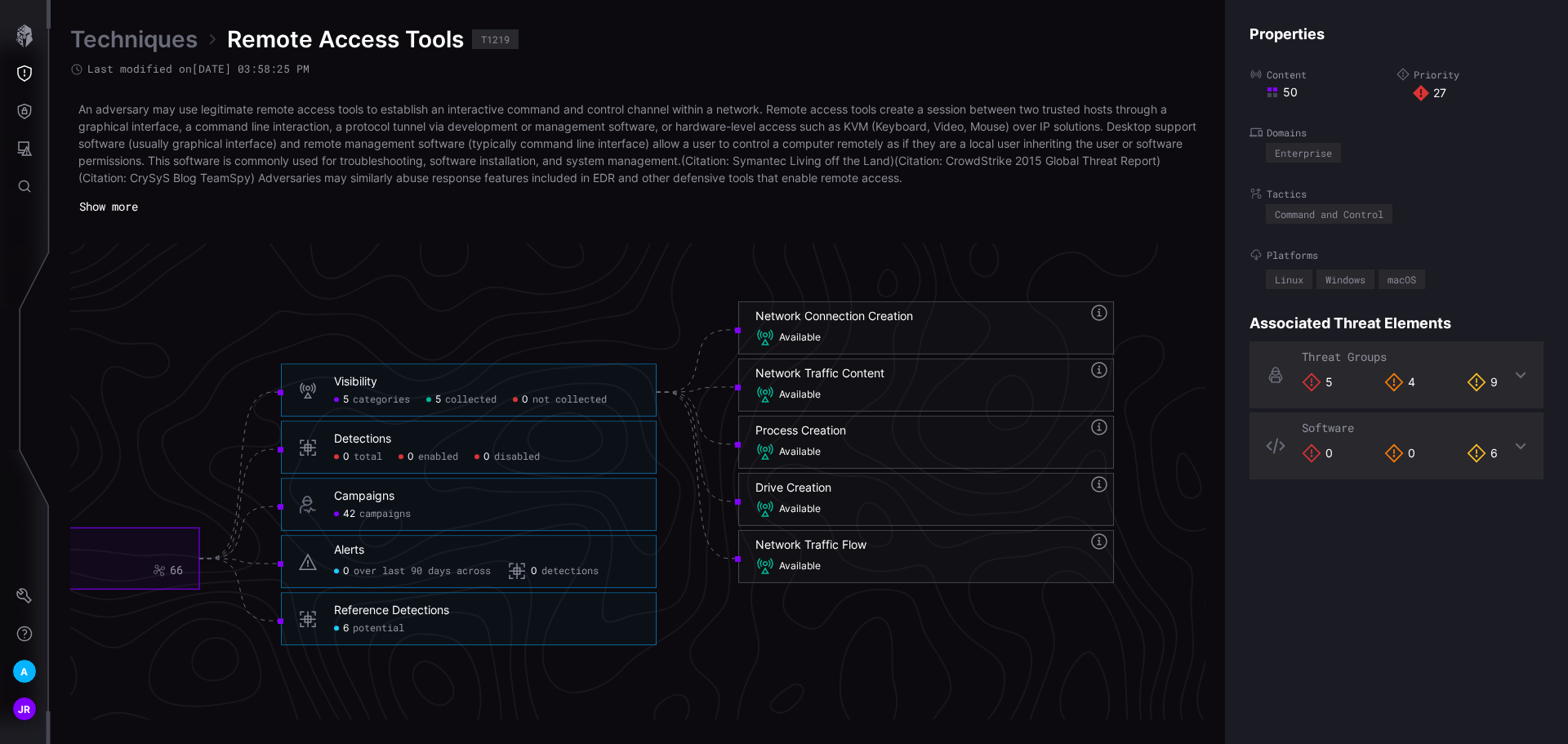
click at [378, 404] on span "categories" at bounding box center [381, 400] width 57 height 13
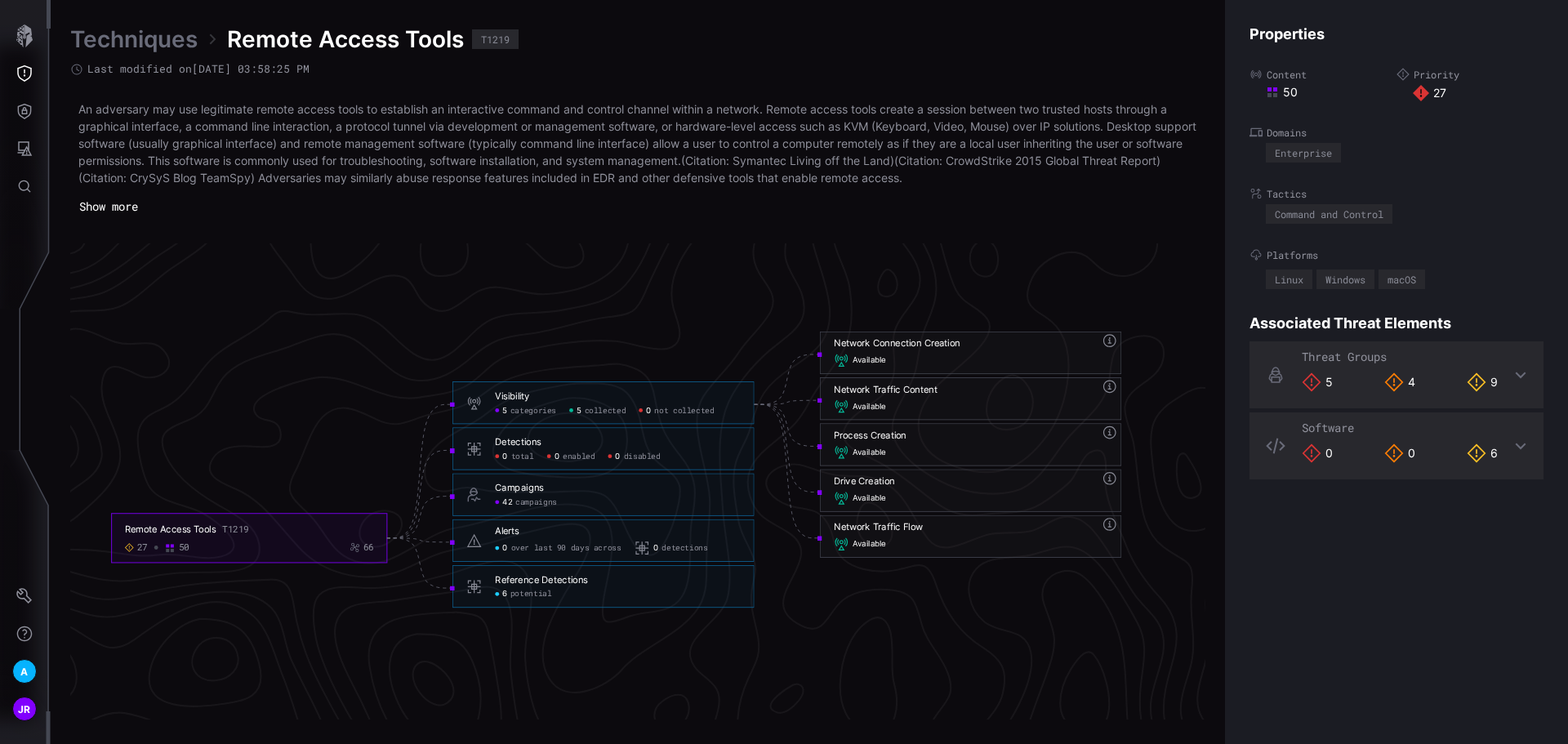
scroll to position [3674, 1082]
